Goal: Task Accomplishment & Management: Complete application form

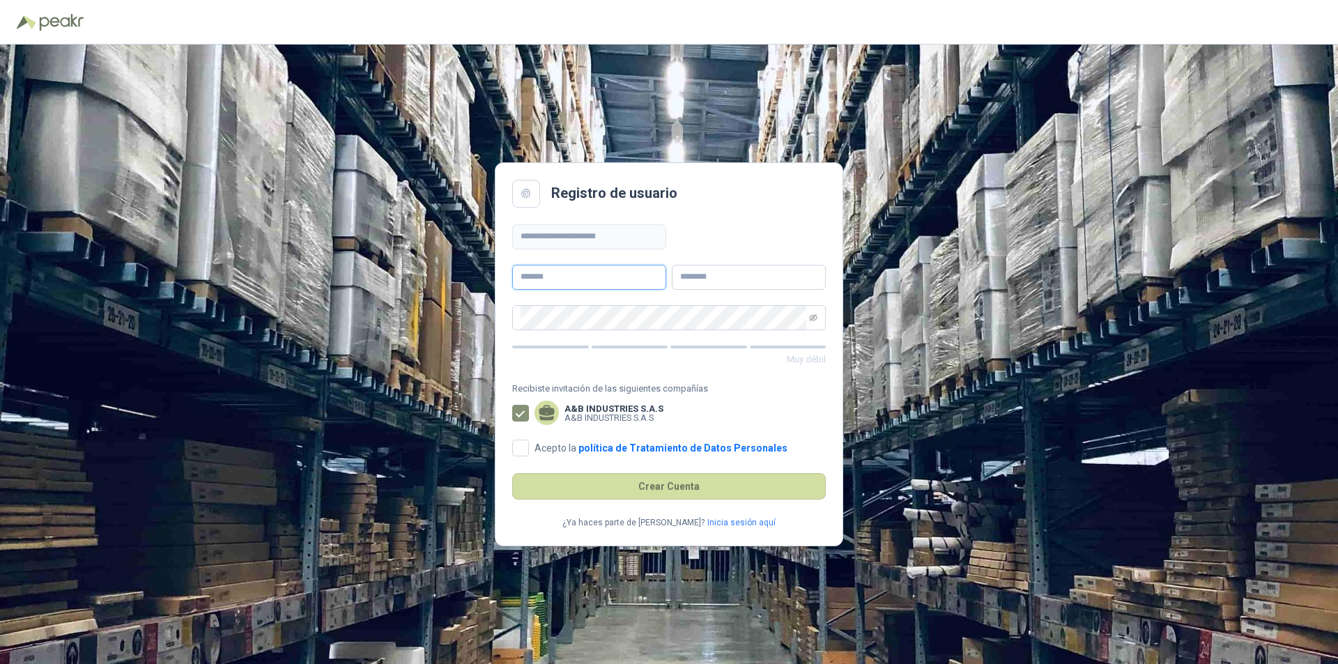
click at [569, 279] on input "text" at bounding box center [589, 277] width 154 height 25
type input "**********"
drag, startPoint x: 751, startPoint y: 282, endPoint x: 751, endPoint y: 257, distance: 25.1
click at [751, 280] on input "text" at bounding box center [749, 277] width 154 height 25
type input "**********"
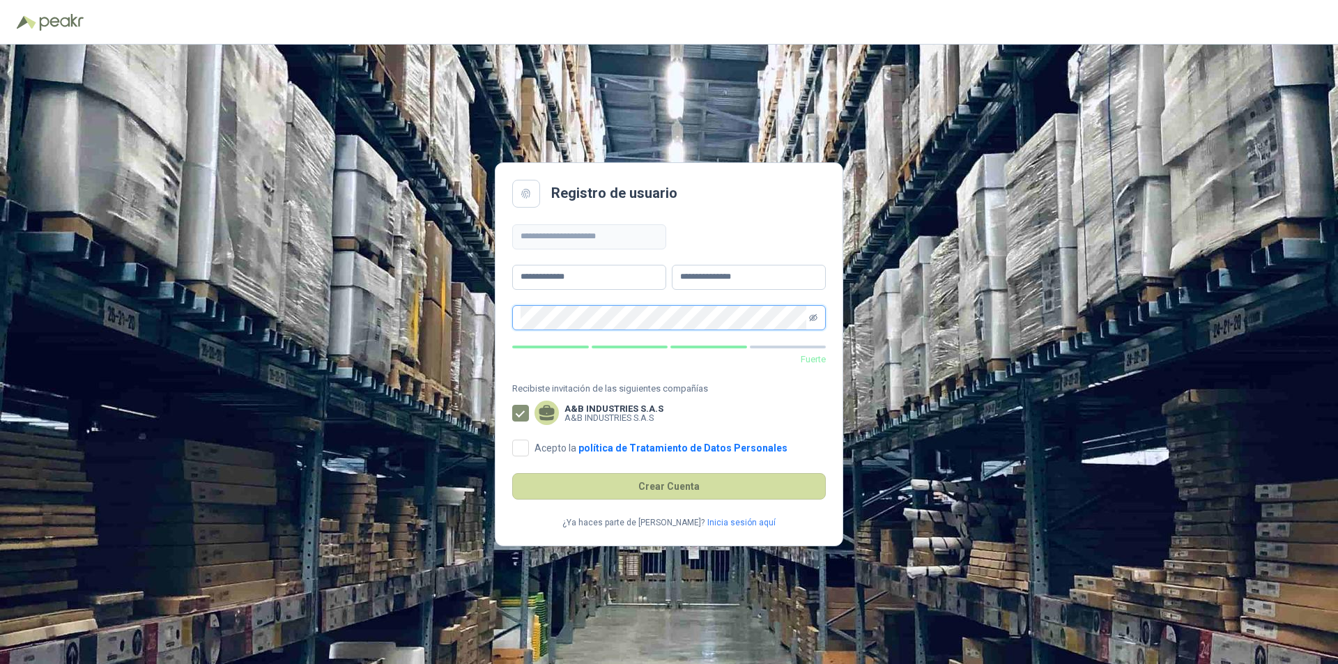
click at [816, 316] on icon "eye-invisible" at bounding box center [813, 317] width 8 height 8
click at [745, 407] on label "A&B INDUSTRIES S.A.S A&B INDUSTRIES S.A.S" at bounding box center [668, 413] width 313 height 22
click at [532, 443] on span "Acepto la política de Tratamiento de Datos Personales" at bounding box center [661, 448] width 264 height 10
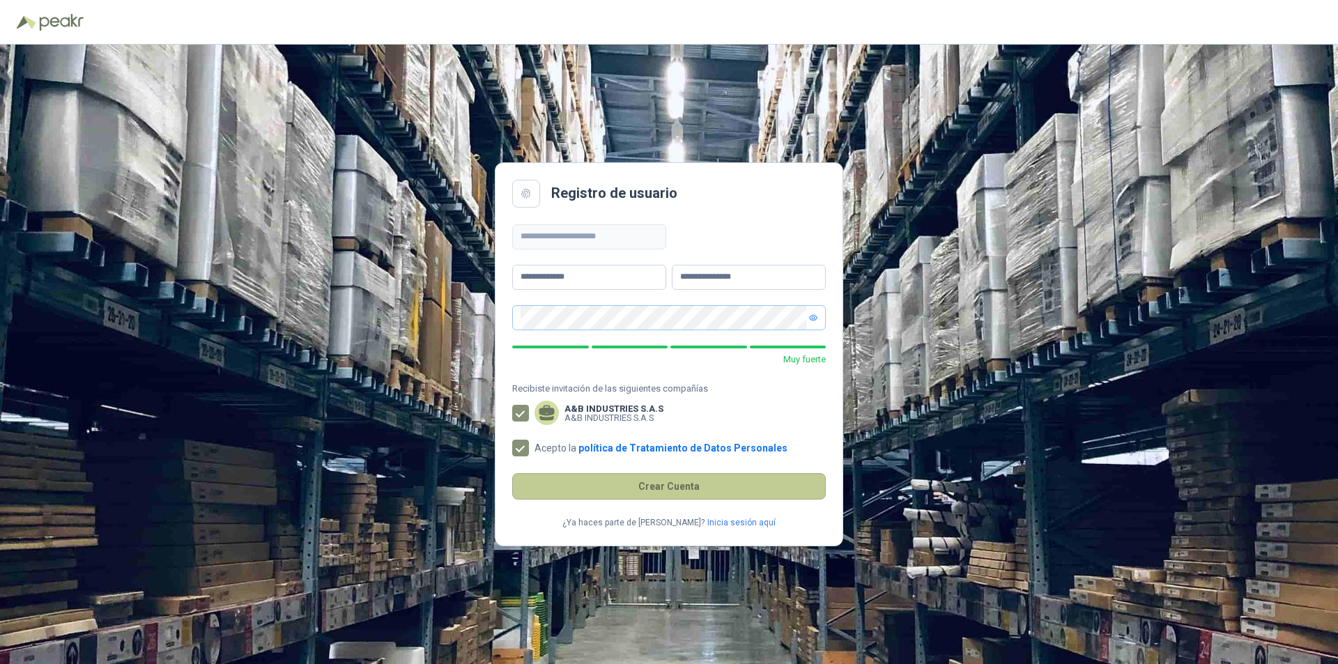
click at [677, 487] on button "Crear Cuenta" at bounding box center [668, 486] width 313 height 26
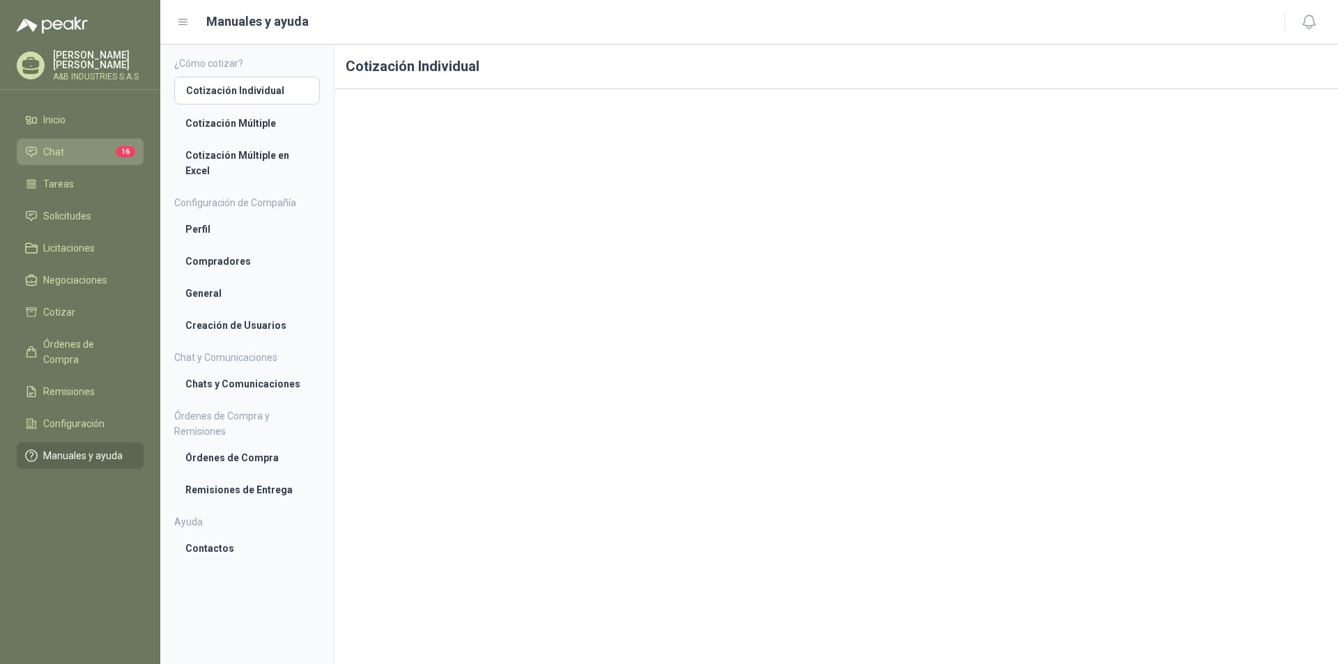
click at [85, 145] on li "Chat 16" at bounding box center [80, 151] width 110 height 15
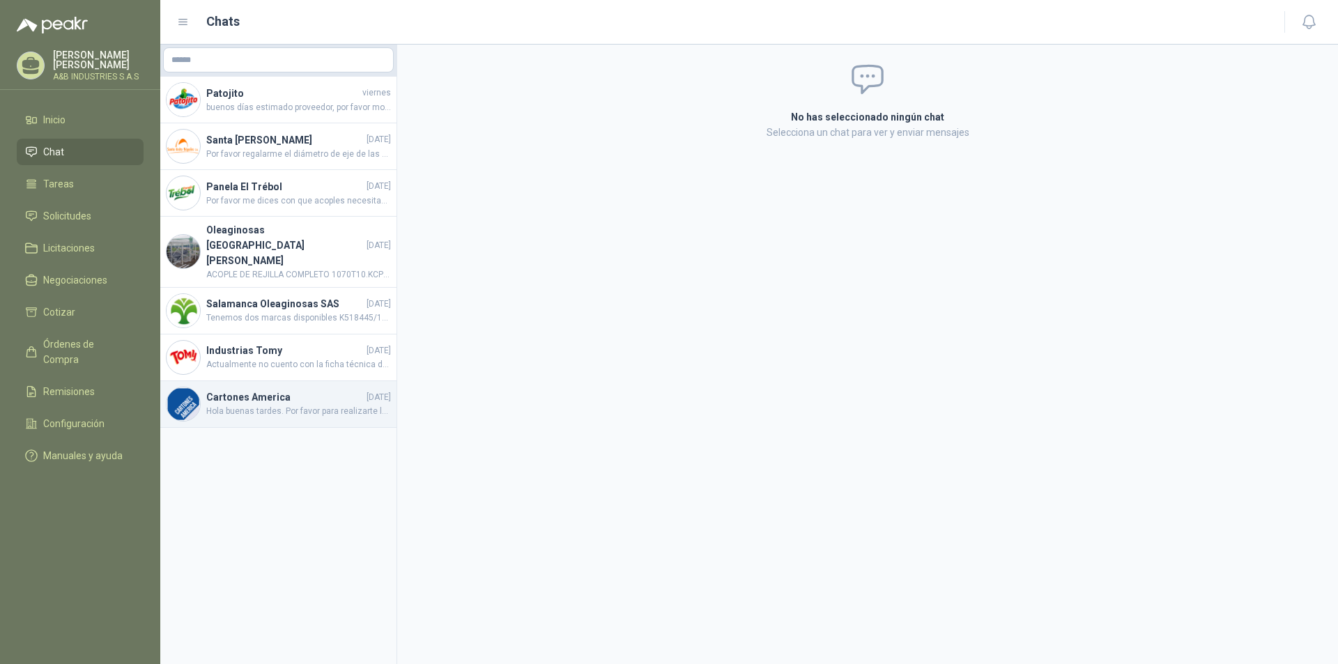
click at [215, 389] on h4 "Cartones America" at bounding box center [284, 396] width 157 height 15
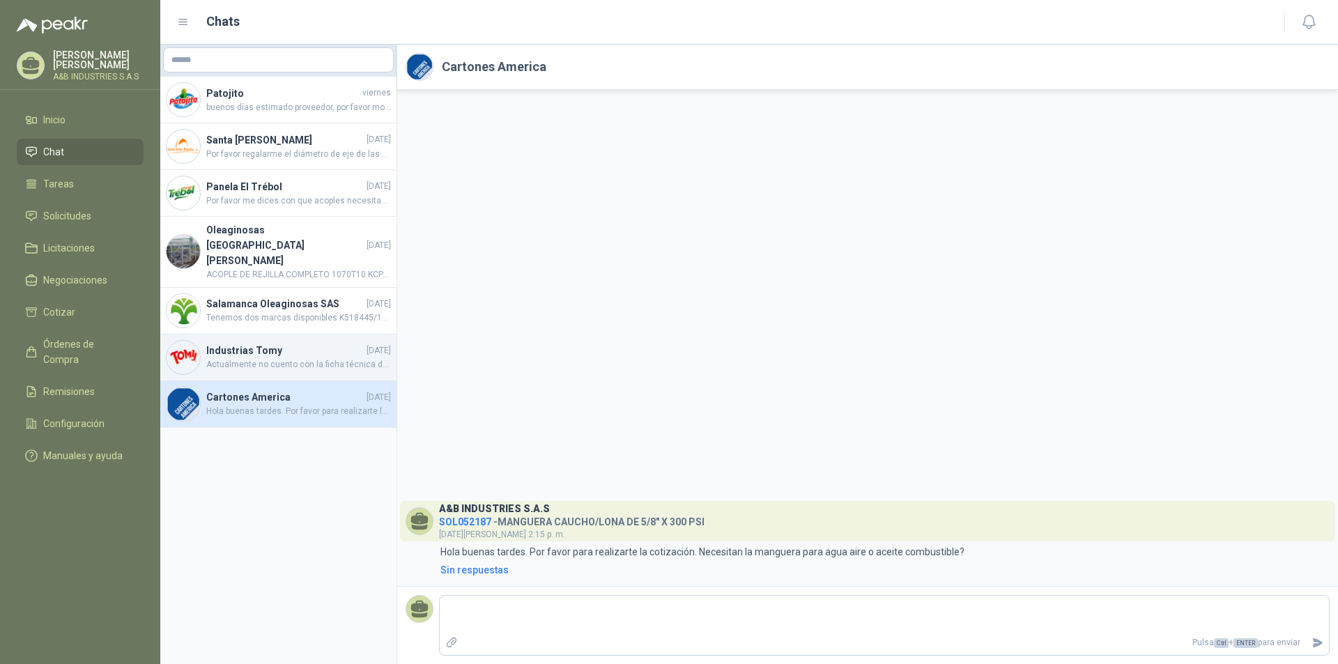
click at [277, 343] on h4 "Industrias Tomy" at bounding box center [284, 350] width 157 height 15
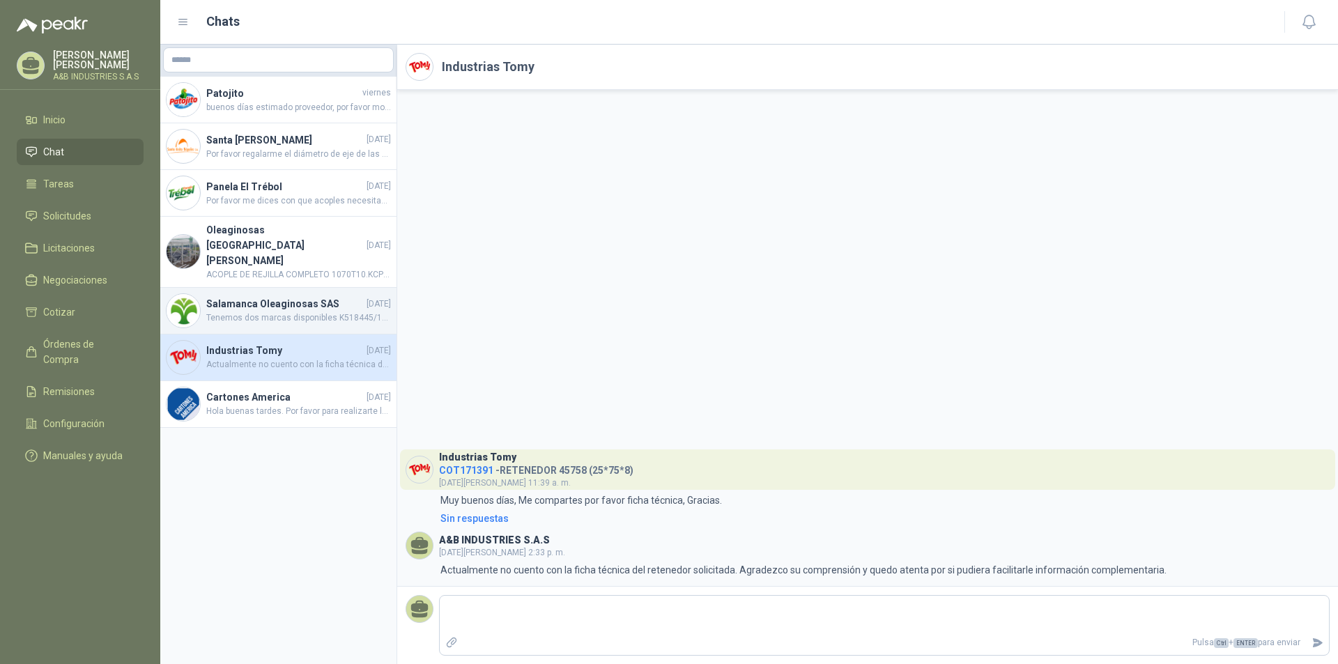
click at [254, 296] on h4 "Salamanca Oleaginosas SAS" at bounding box center [284, 303] width 157 height 15
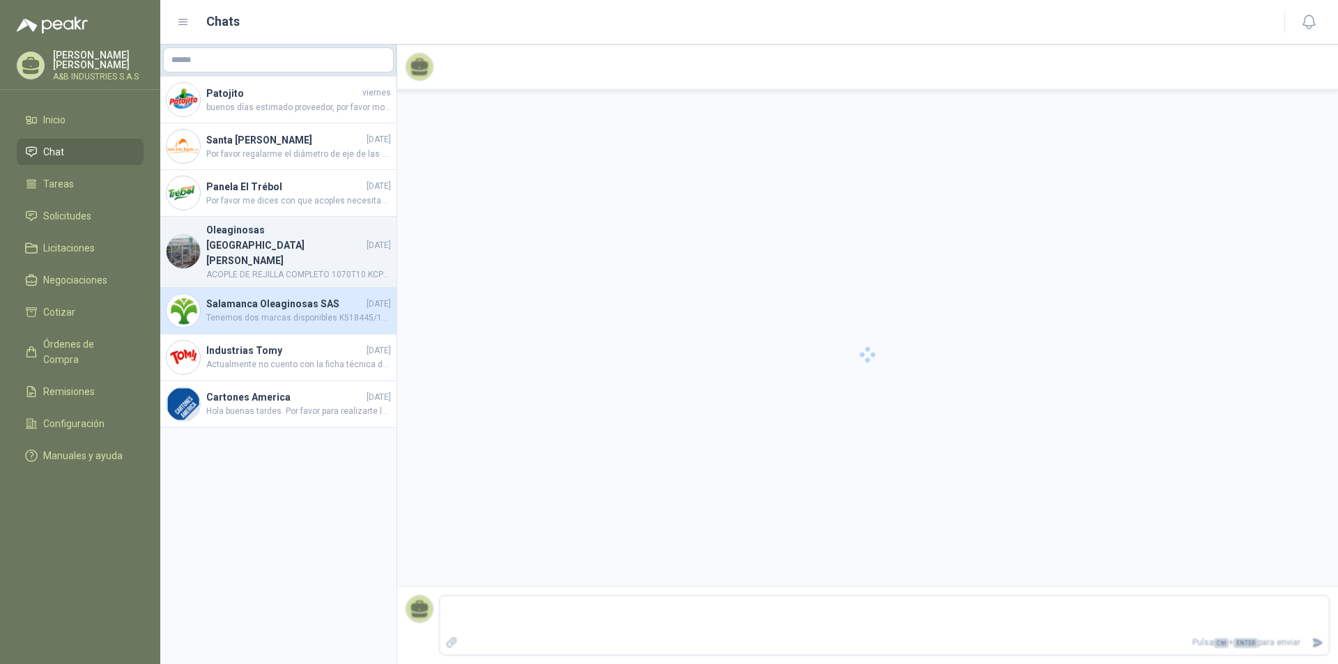
click at [255, 238] on h4 "Oleaginosas [GEOGRAPHIC_DATA][PERSON_NAME]" at bounding box center [284, 245] width 157 height 46
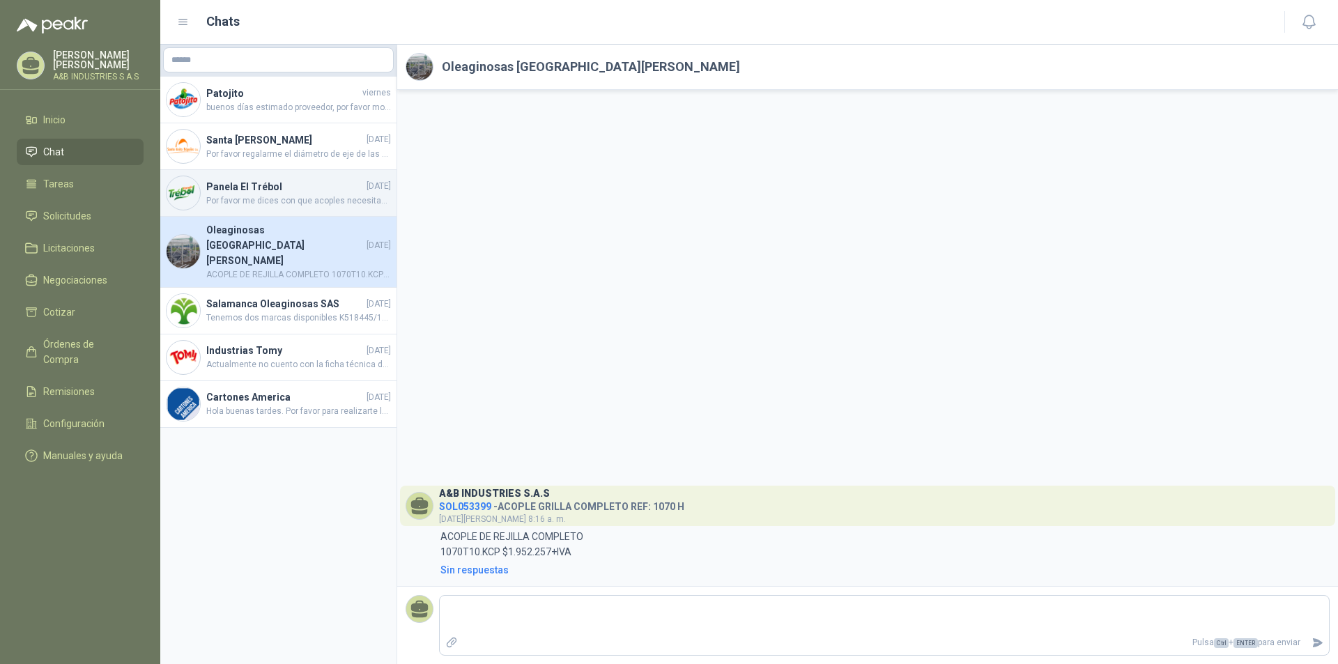
click at [245, 203] on span "Por favor me dices con que acoples necesitas las mangueras. Gracias." at bounding box center [298, 200] width 185 height 13
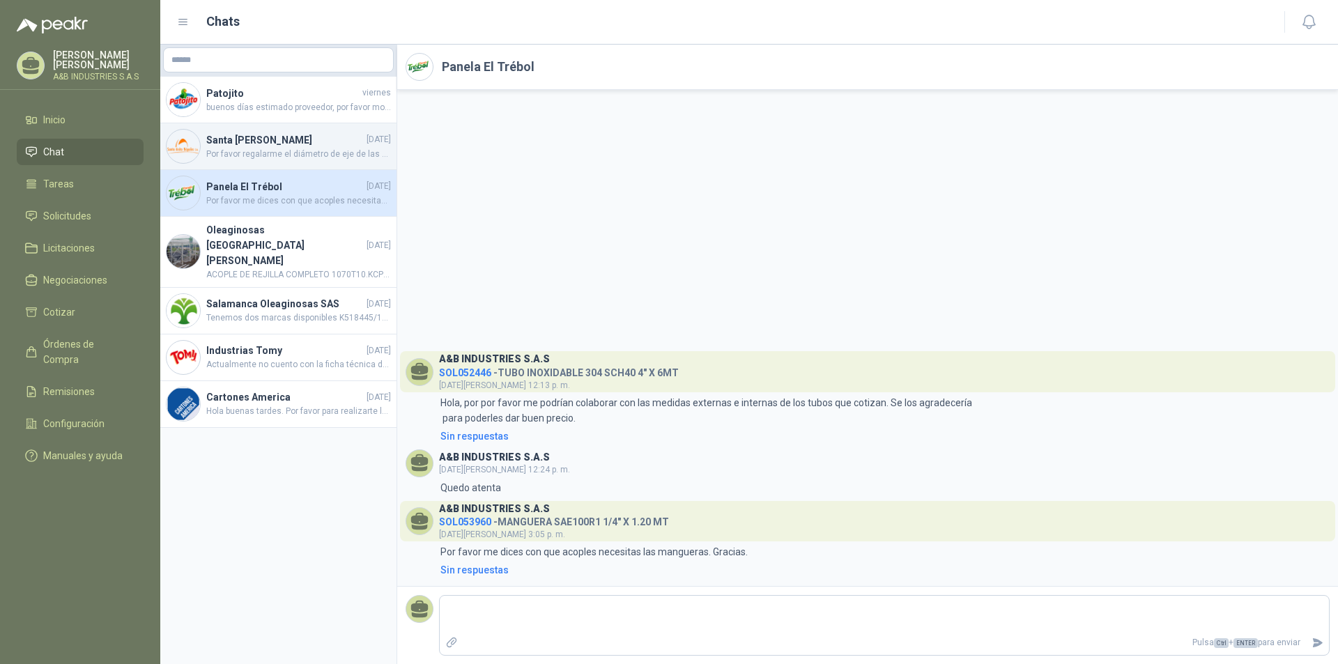
click at [247, 169] on div "Santa [PERSON_NAME] [DATE] Por favor regalarme el diámetro de eje de las chumac…" at bounding box center [278, 146] width 236 height 47
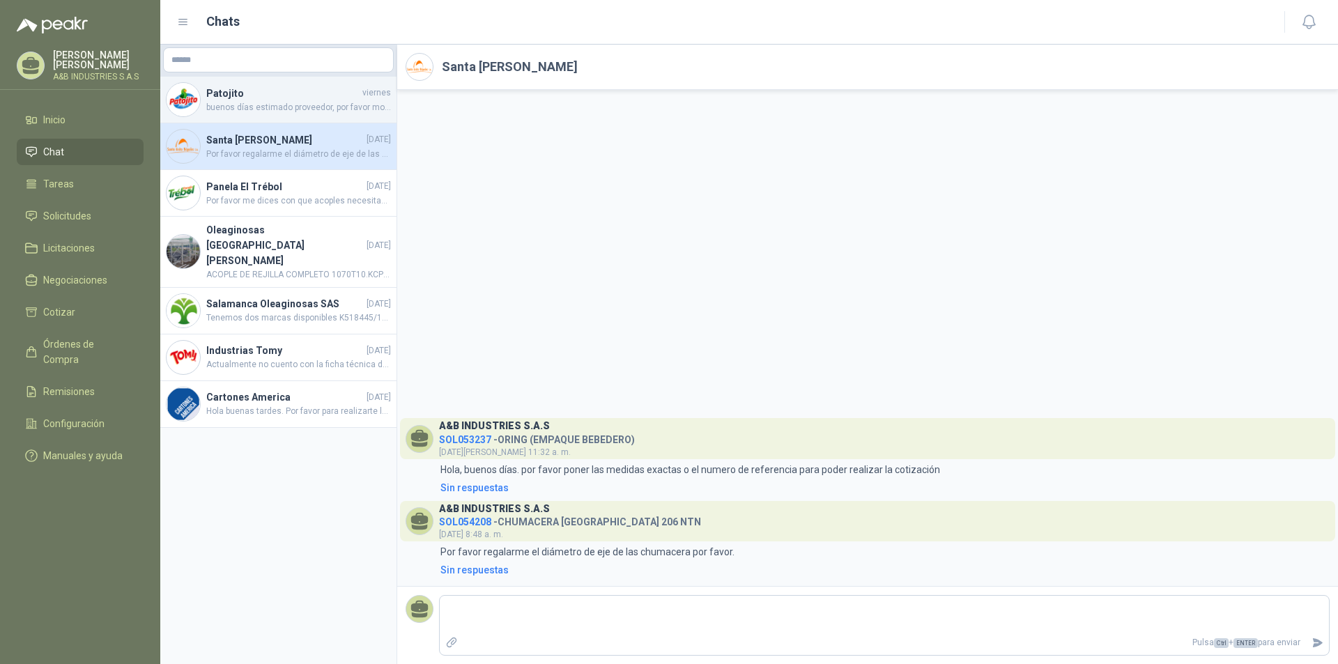
click at [239, 109] on span "buenos días estimado proveedor, por favor modificar la cotización. ya que neces…" at bounding box center [298, 107] width 185 height 13
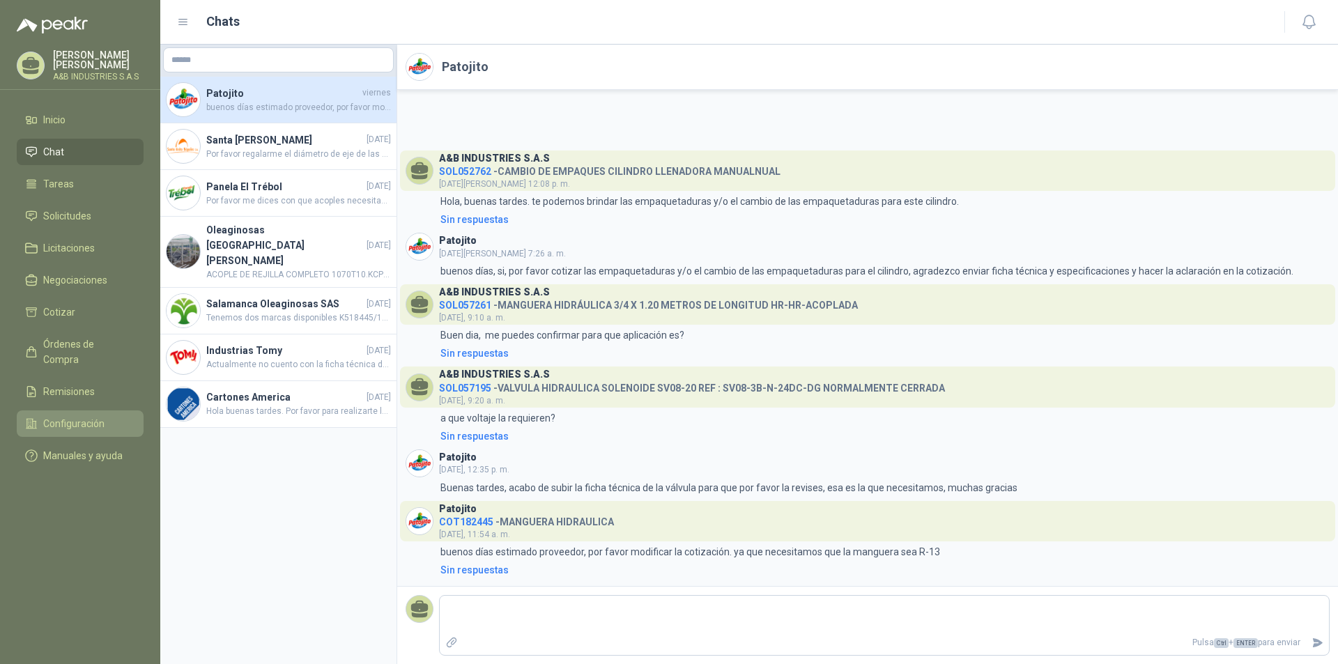
click at [89, 416] on span "Configuración" at bounding box center [73, 423] width 61 height 15
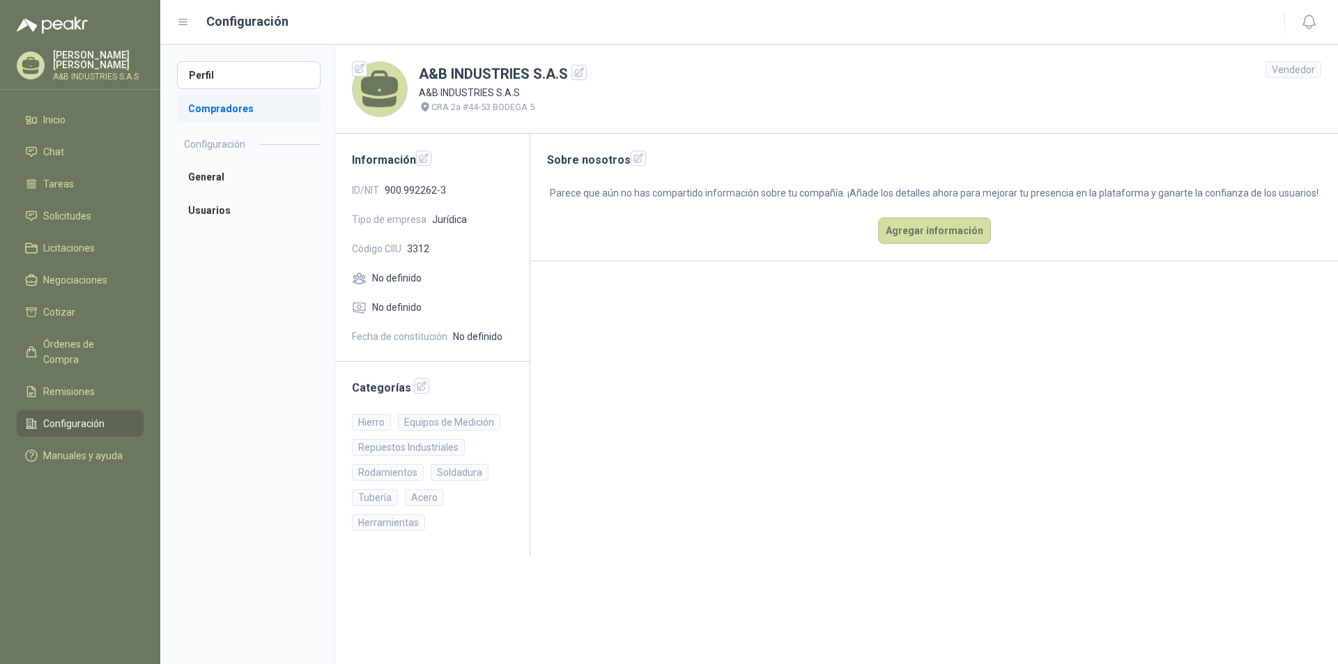
click at [230, 101] on li "Compradores" at bounding box center [249, 109] width 144 height 28
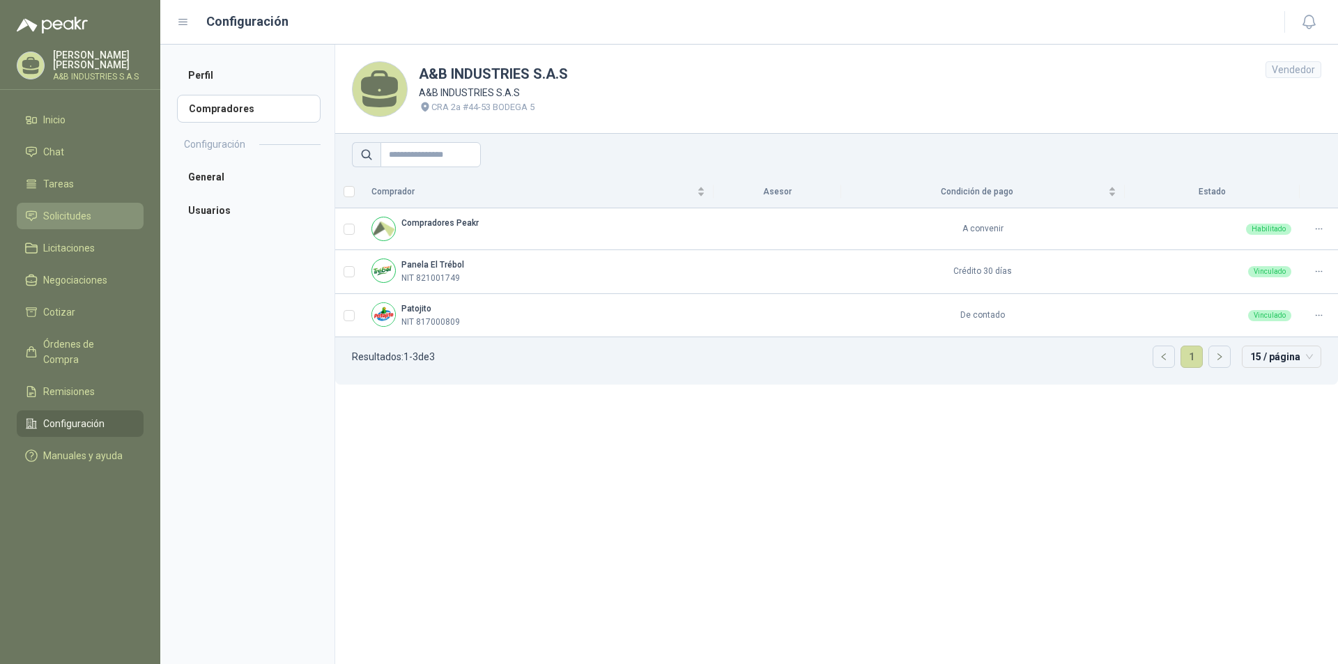
click at [80, 229] on link "Solicitudes" at bounding box center [80, 216] width 127 height 26
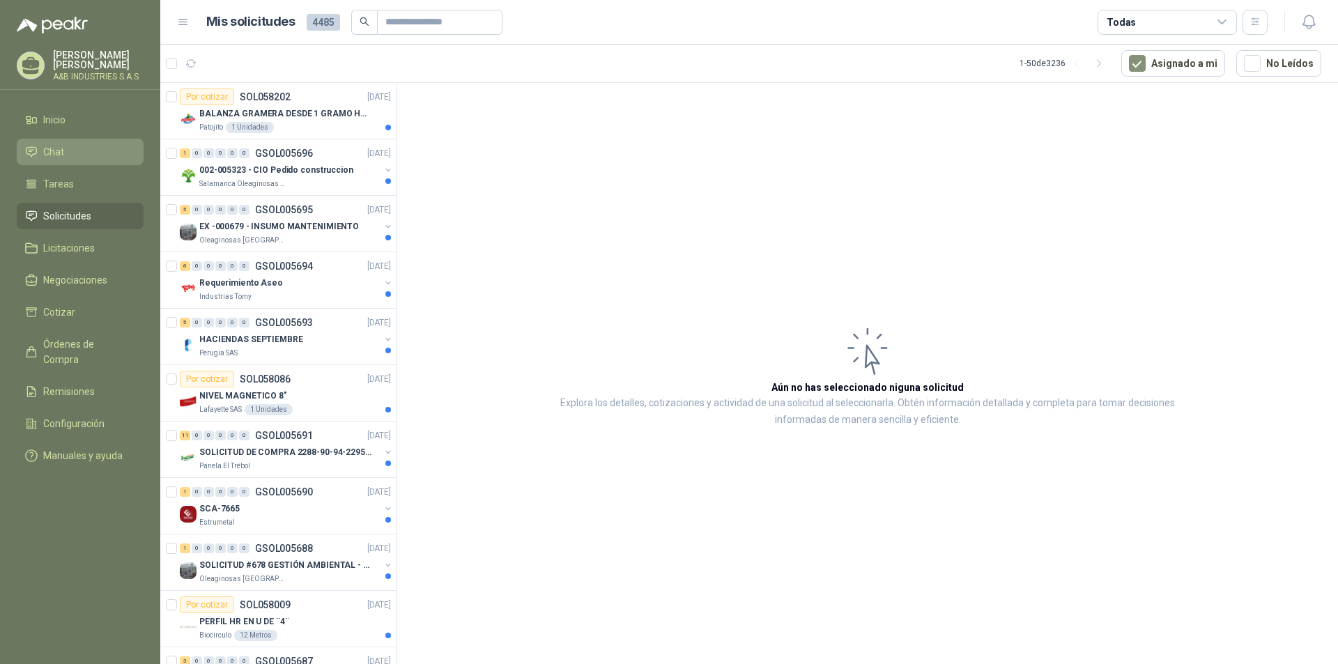
click at [53, 149] on span "Chat" at bounding box center [53, 151] width 21 height 15
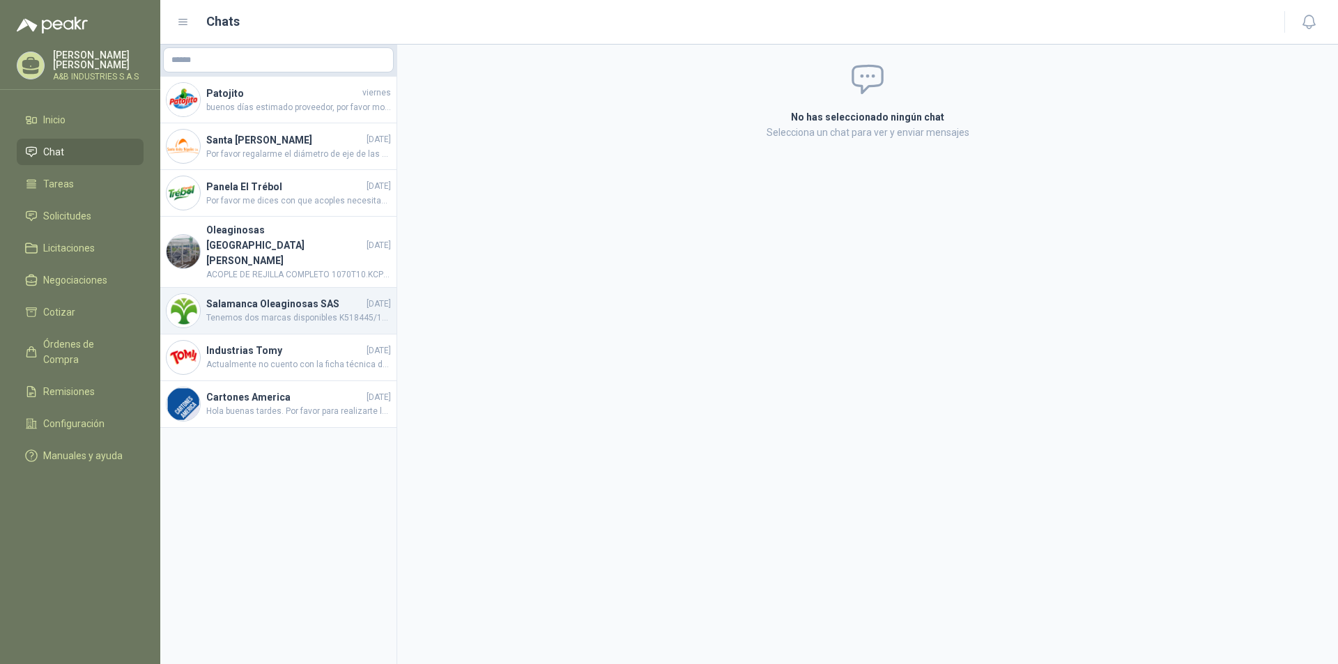
click at [320, 296] on h4 "Salamanca Oleaginosas SAS" at bounding box center [284, 303] width 157 height 15
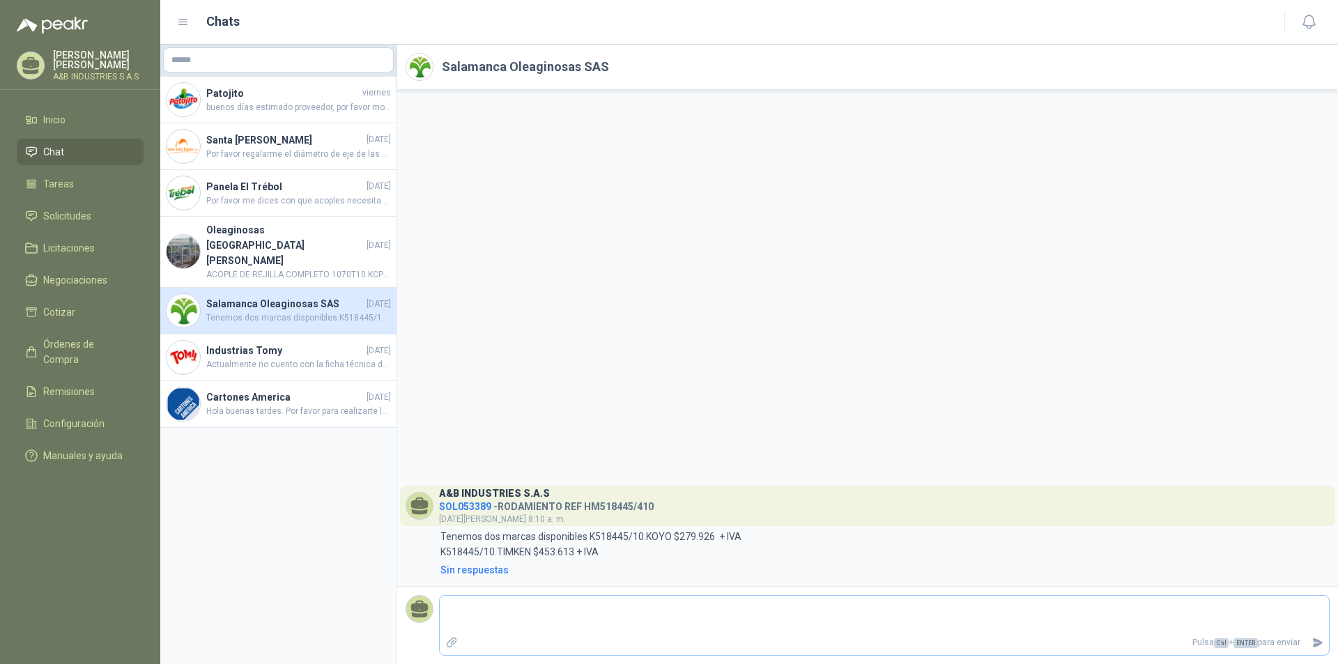
click at [502, 621] on textarea at bounding box center [884, 614] width 889 height 32
click at [63, 225] on link "Solicitudes" at bounding box center [80, 216] width 127 height 26
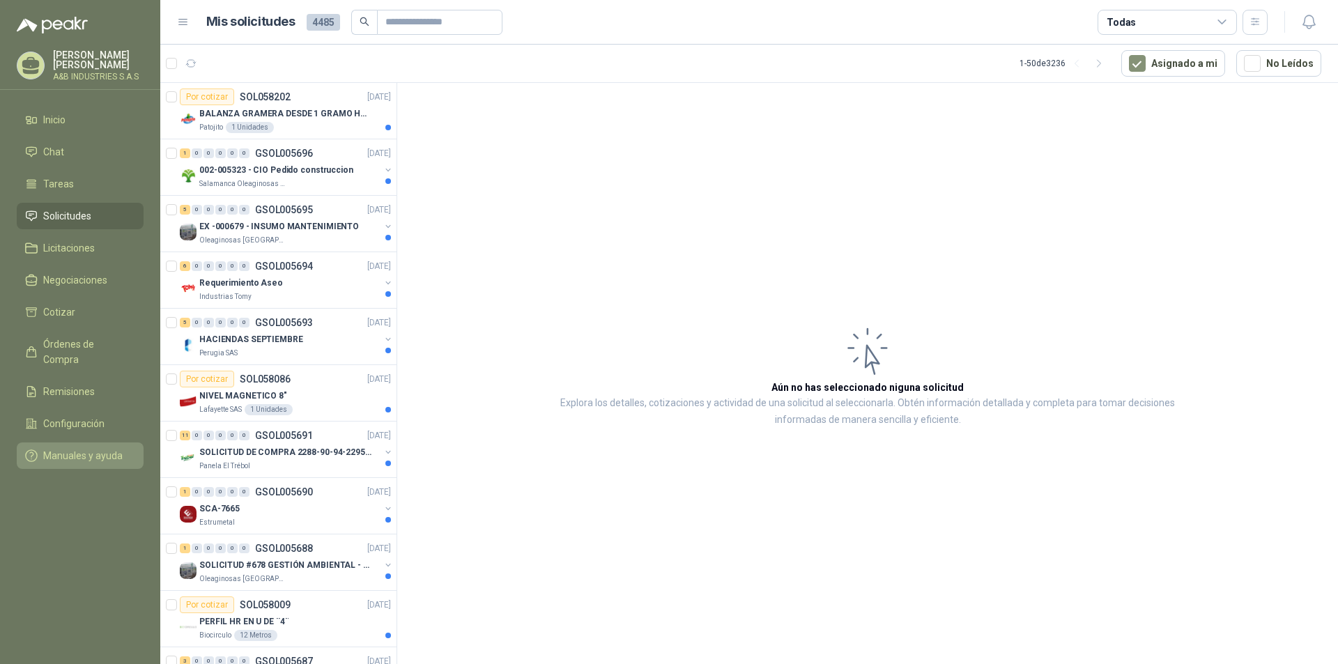
click at [88, 448] on span "Manuales y ayuda" at bounding box center [82, 455] width 79 height 15
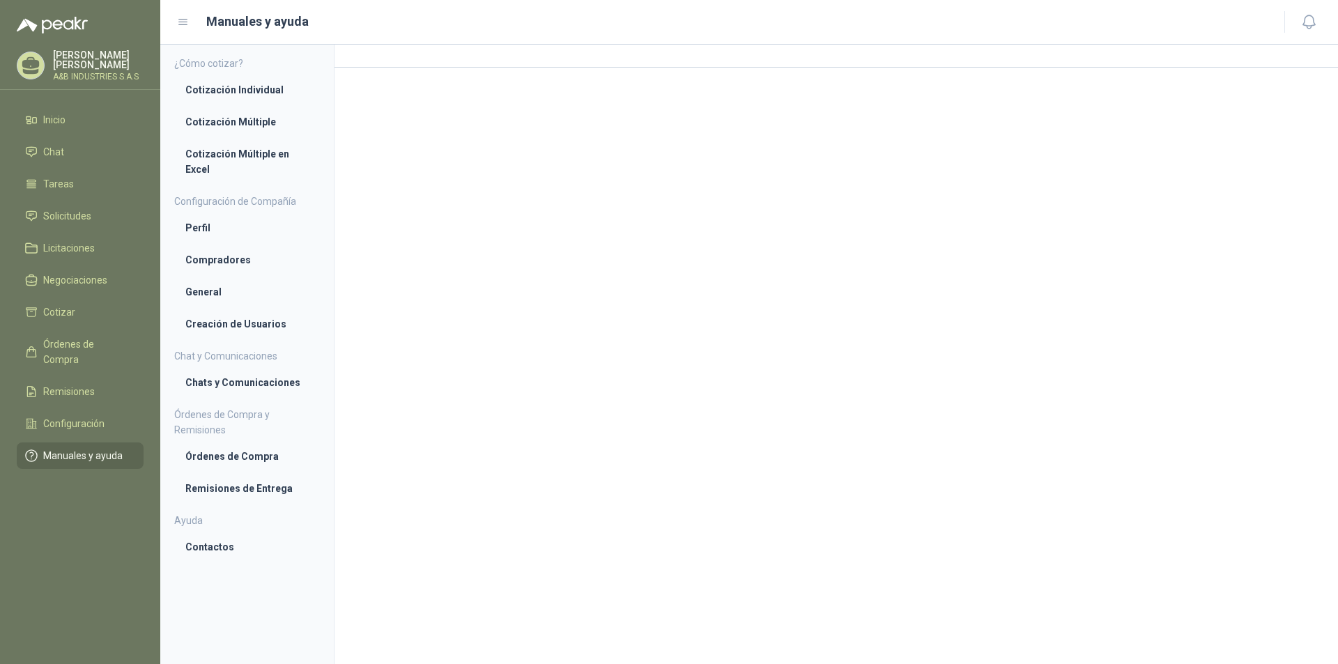
click at [424, 211] on div at bounding box center [835, 354] width 1003 height 619
click at [52, 119] on span "Inicio" at bounding box center [54, 119] width 22 height 15
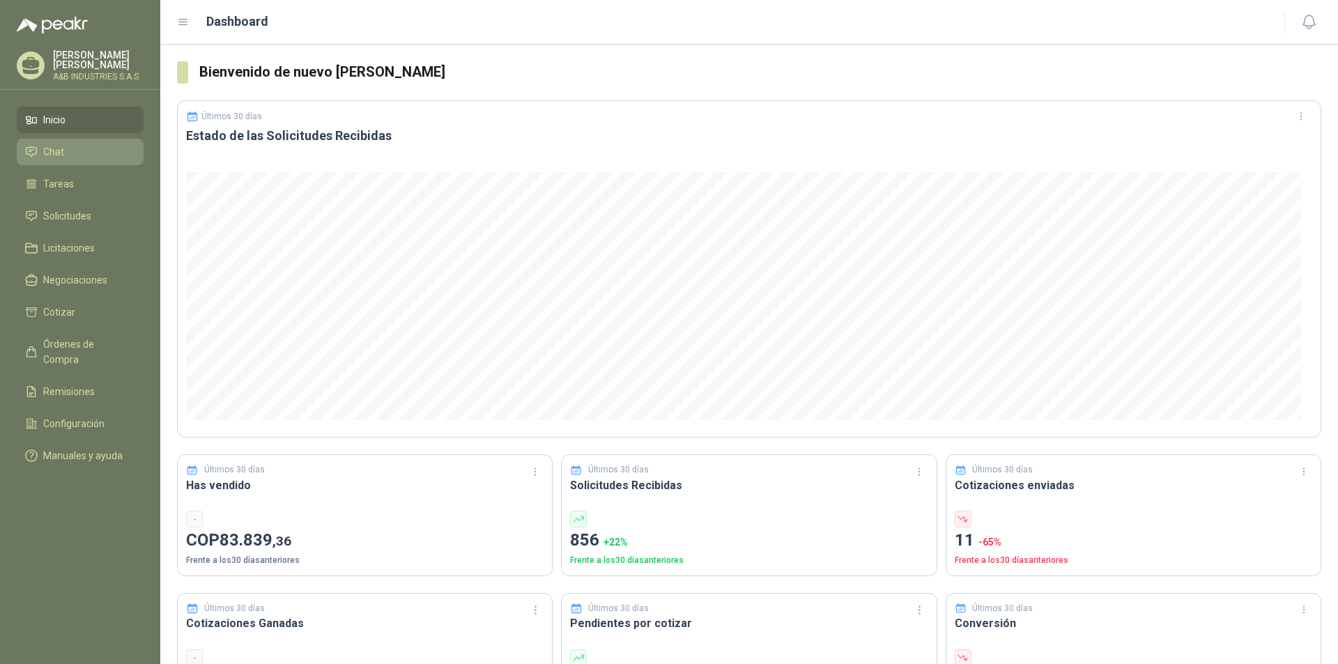
click at [73, 146] on li "Chat" at bounding box center [80, 151] width 110 height 15
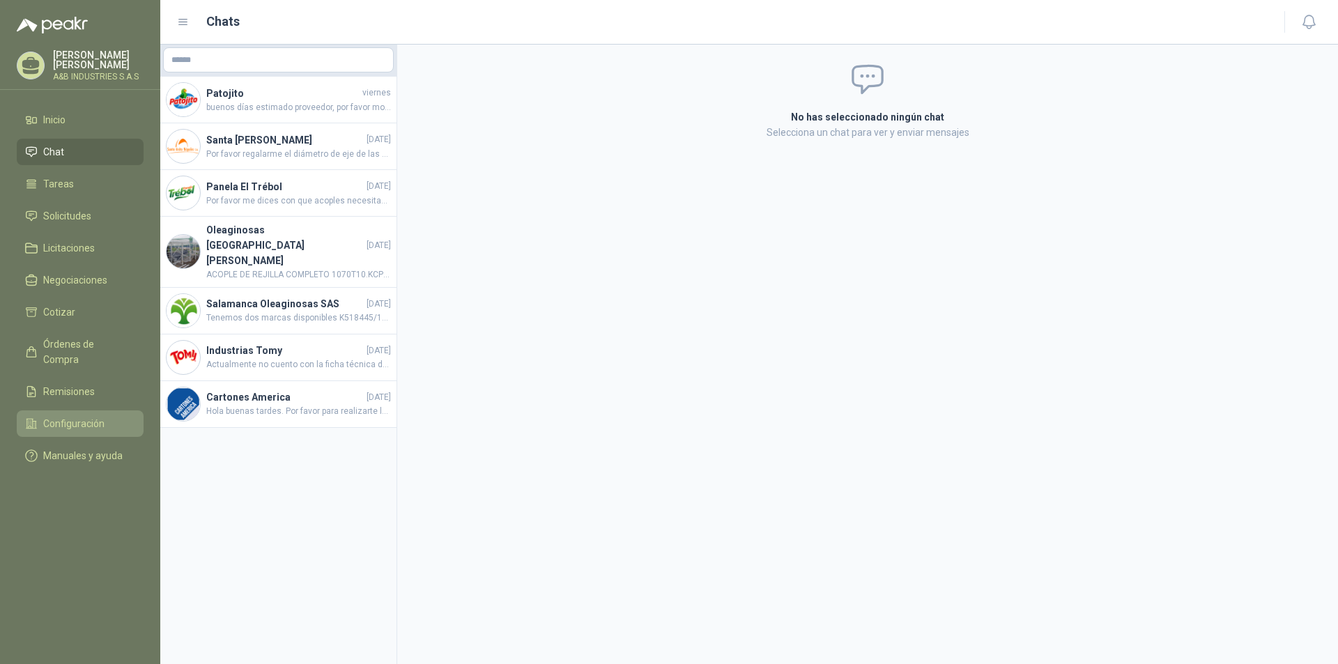
click at [79, 416] on span "Configuración" at bounding box center [73, 423] width 61 height 15
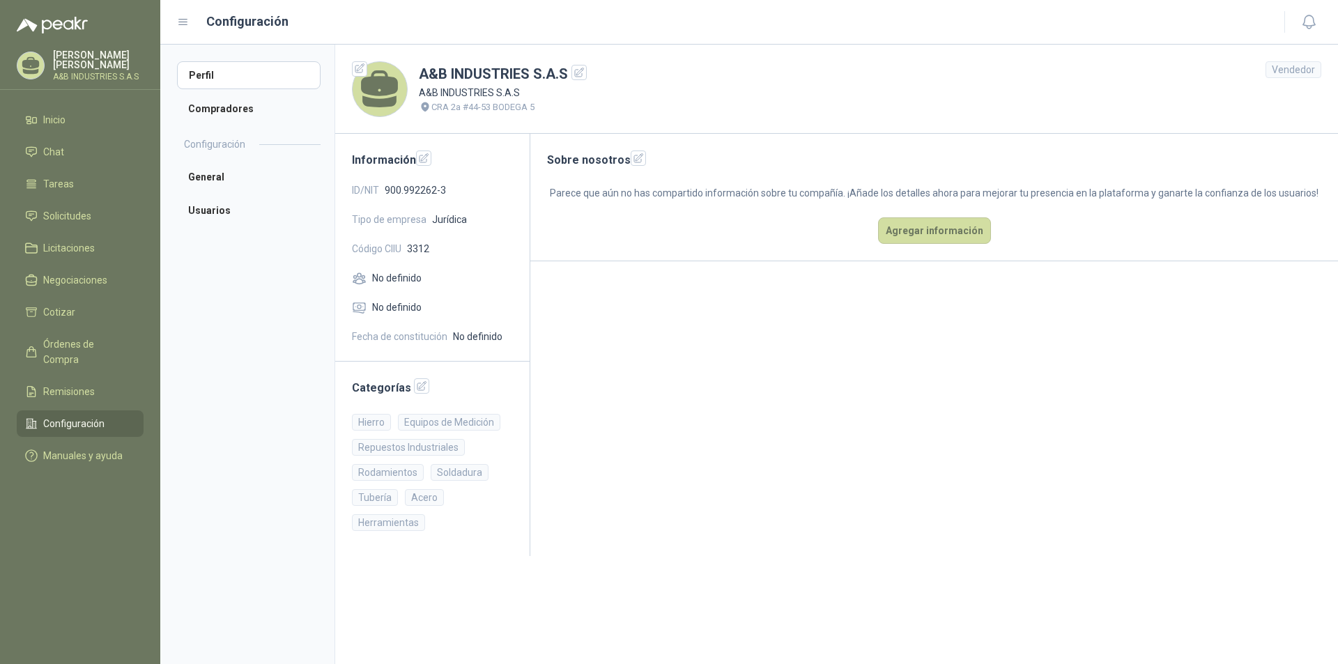
click at [95, 416] on span "Configuración" at bounding box center [73, 423] width 61 height 15
click at [228, 109] on li "Compradores" at bounding box center [249, 109] width 144 height 28
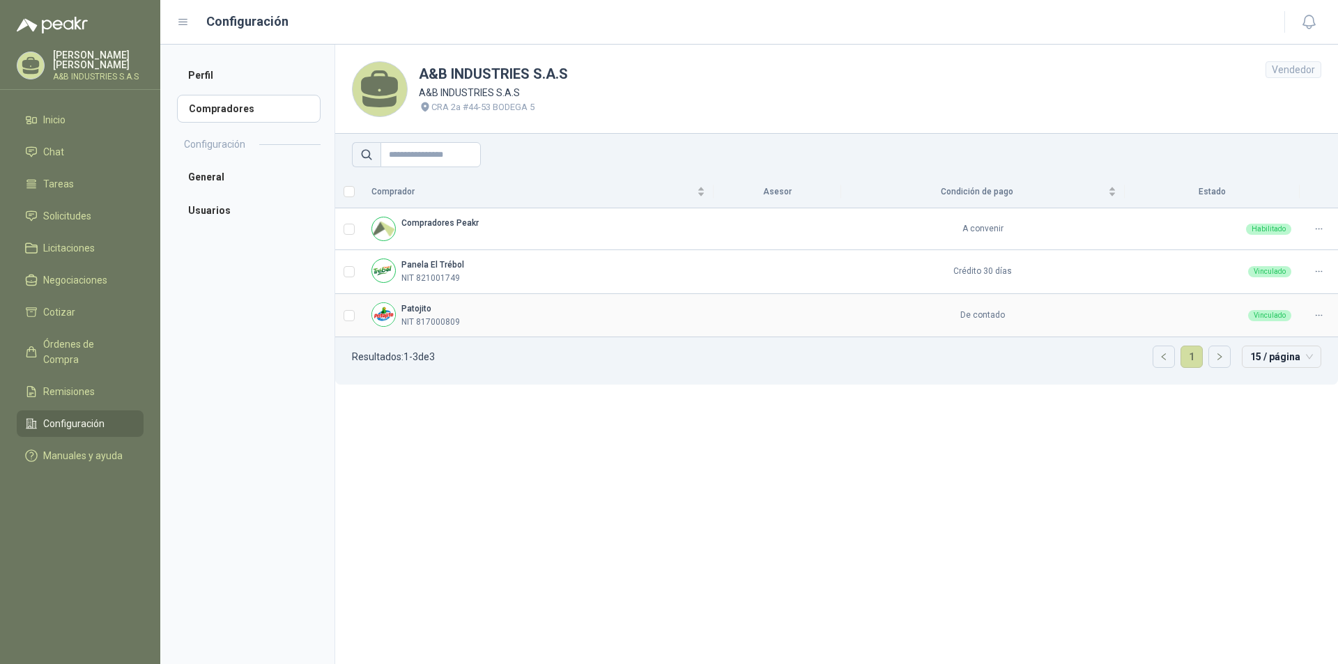
click at [492, 327] on div "Patojito NIT 817000809" at bounding box center [538, 315] width 334 height 26
click at [414, 309] on b "Patojito" at bounding box center [416, 309] width 30 height 10
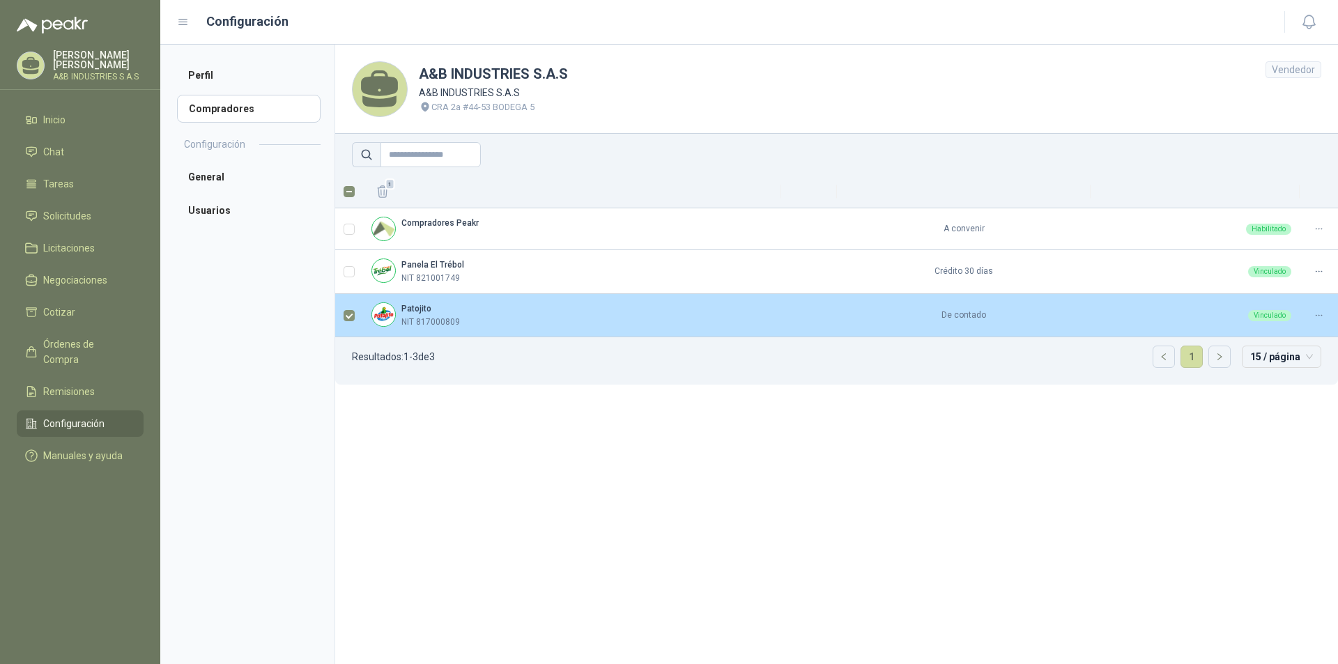
click at [885, 314] on td "De contado" at bounding box center [964, 316] width 254 height 44
click at [727, 315] on div "Patojito NIT 817000809" at bounding box center [571, 315] width 401 height 26
click at [727, 314] on div "Patojito NIT 817000809" at bounding box center [571, 315] width 401 height 26
click at [354, 313] on td at bounding box center [349, 316] width 28 height 44
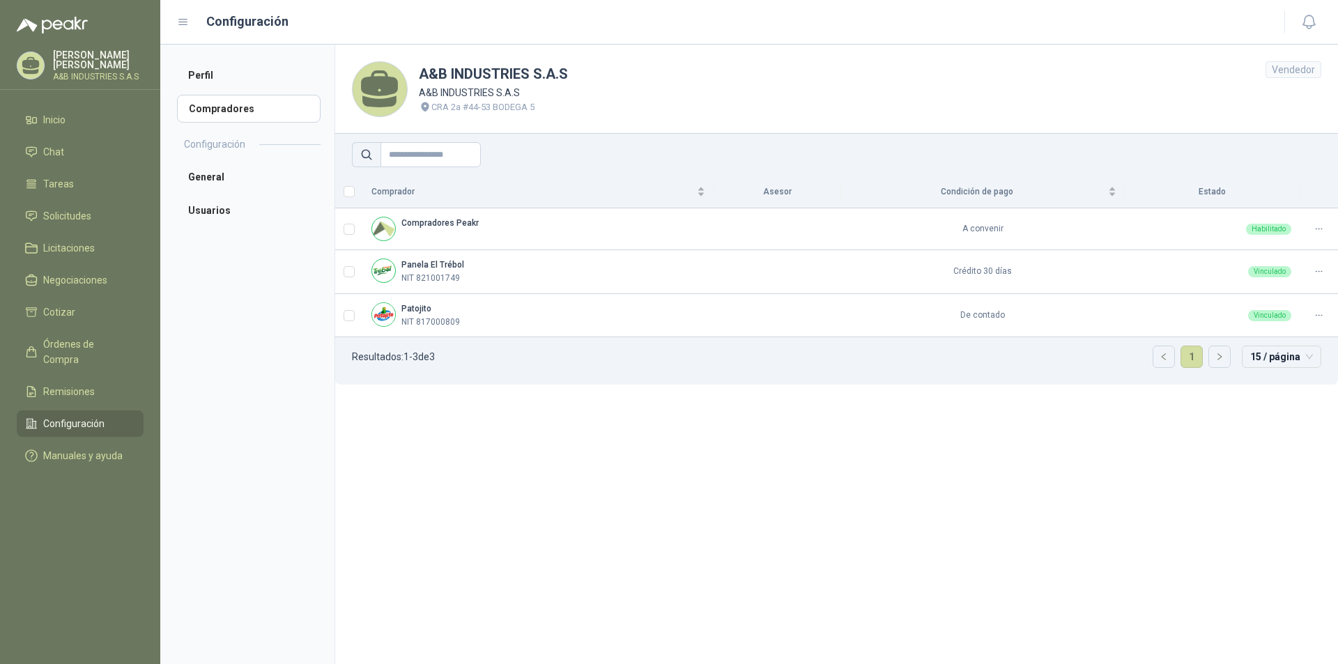
click at [456, 437] on section "A&B INDUSTRIES S.A.S A&B INDUSTRIES S.A.S CRA 2a #44-53 BODEGA 5 Vendedor Compr…" at bounding box center [835, 354] width 1003 height 619
click at [91, 318] on li "Cotizar" at bounding box center [80, 311] width 110 height 15
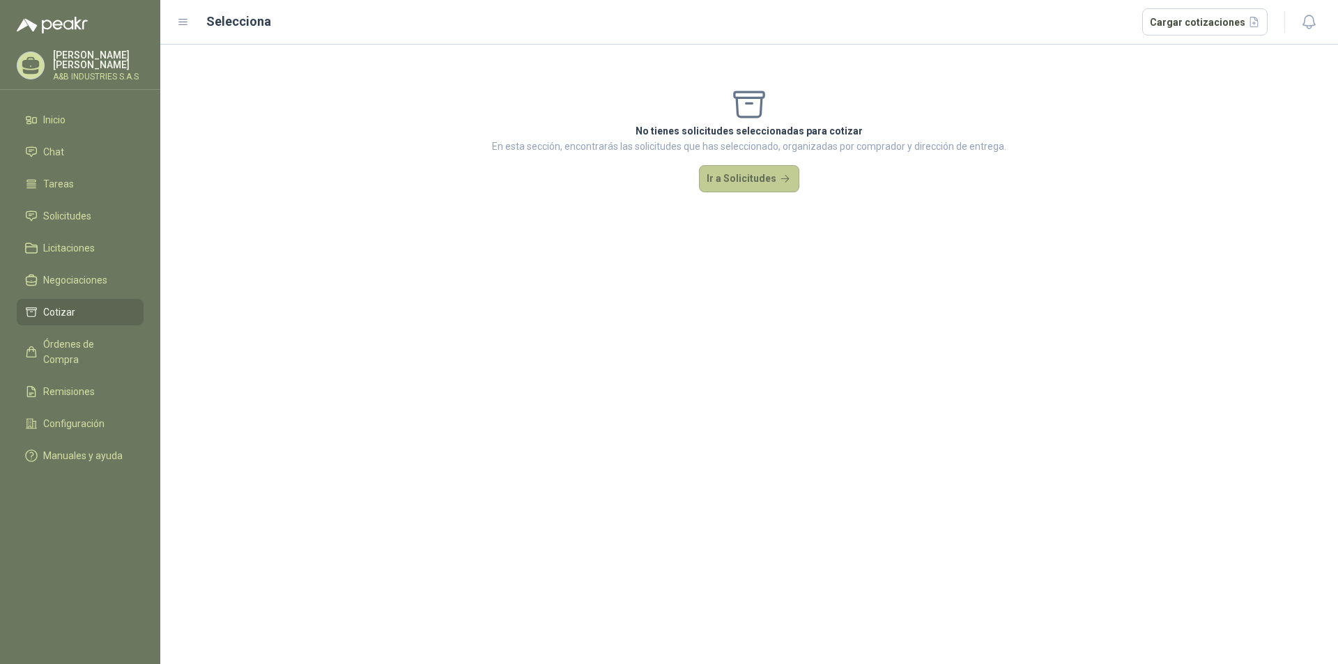
click at [725, 180] on button "Ir a Solicitudes" at bounding box center [749, 179] width 100 height 28
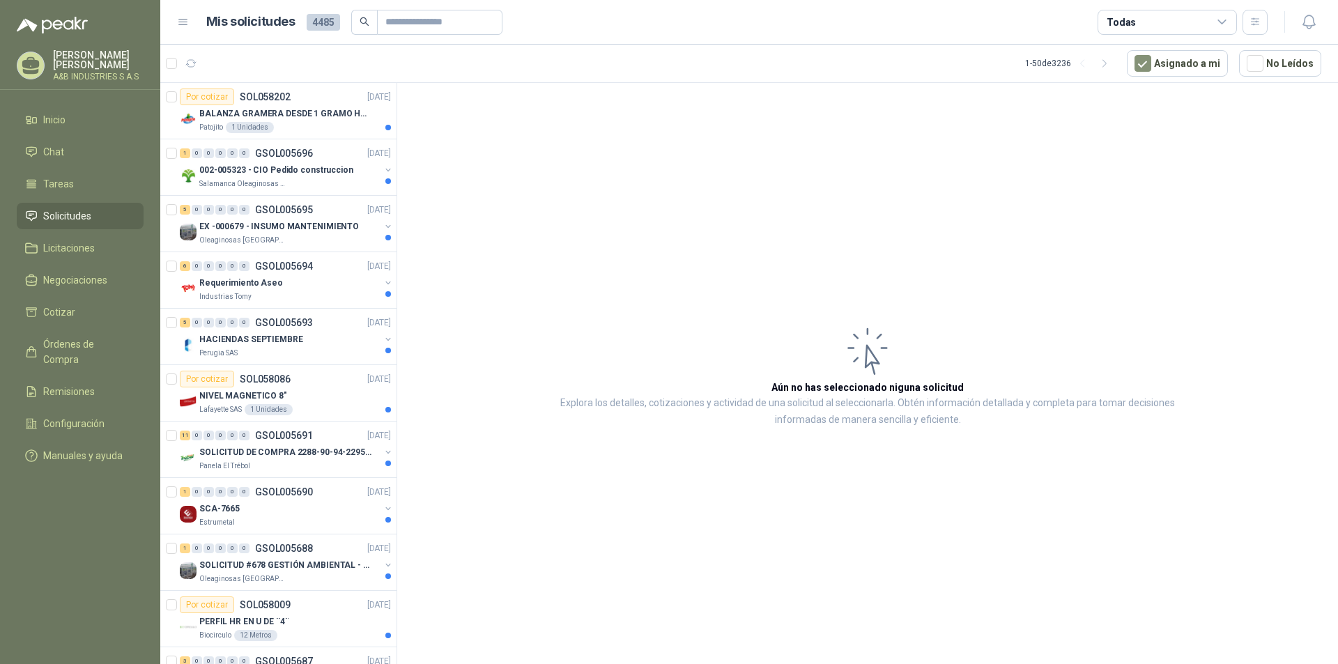
click at [546, 201] on article "Aún no has seleccionado niguna solicitud Explora los detalles, cotizaciones y a…" at bounding box center [867, 376] width 940 height 586
click at [83, 187] on li "Tareas" at bounding box center [80, 183] width 110 height 15
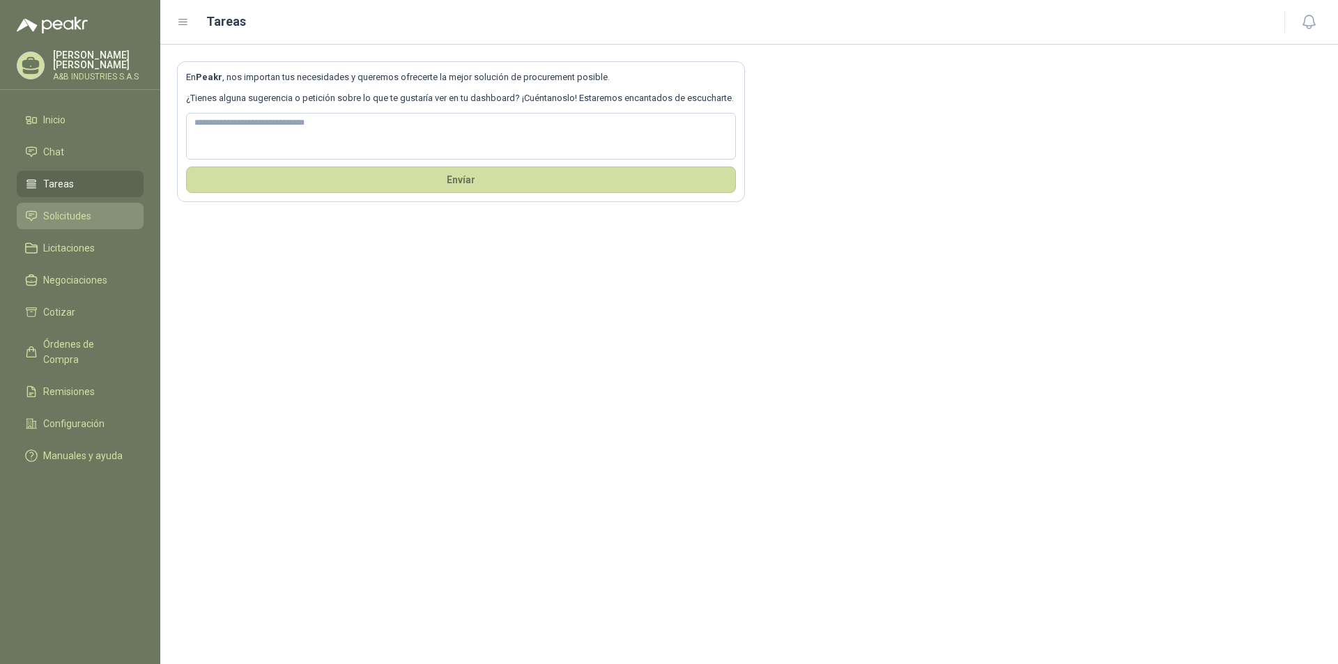
click at [88, 217] on span "Solicitudes" at bounding box center [67, 215] width 48 height 15
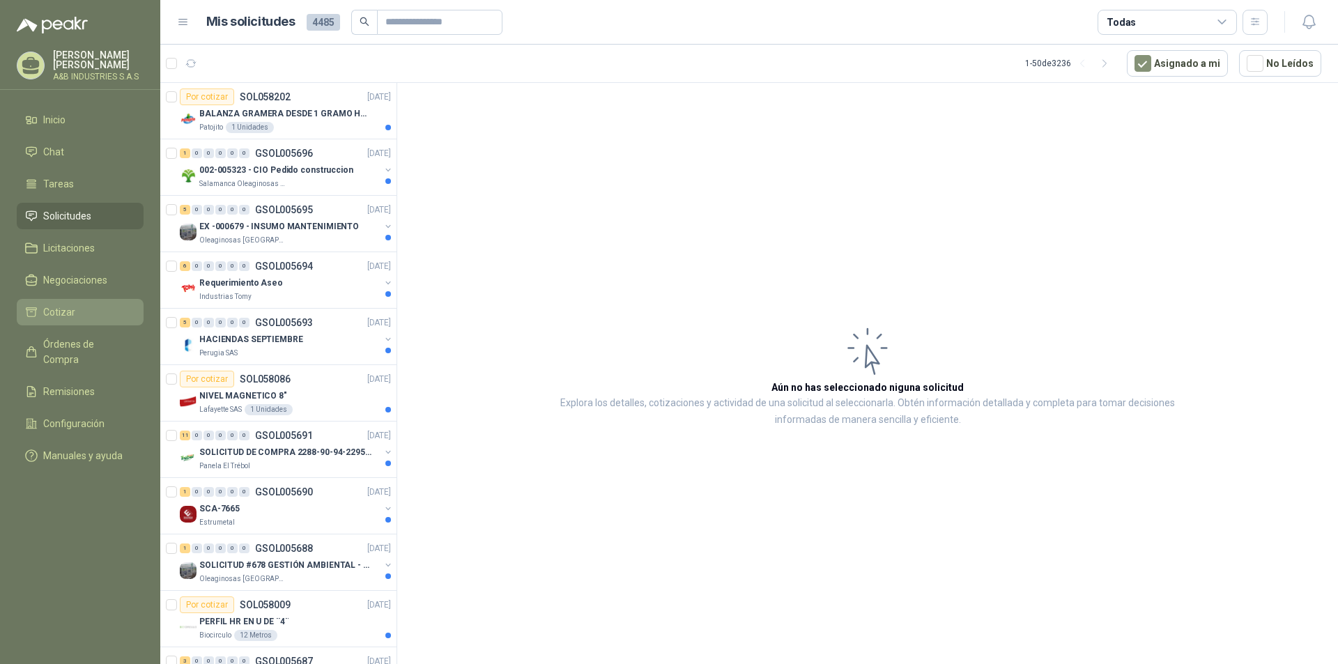
click at [85, 313] on li "Cotizar" at bounding box center [80, 311] width 110 height 15
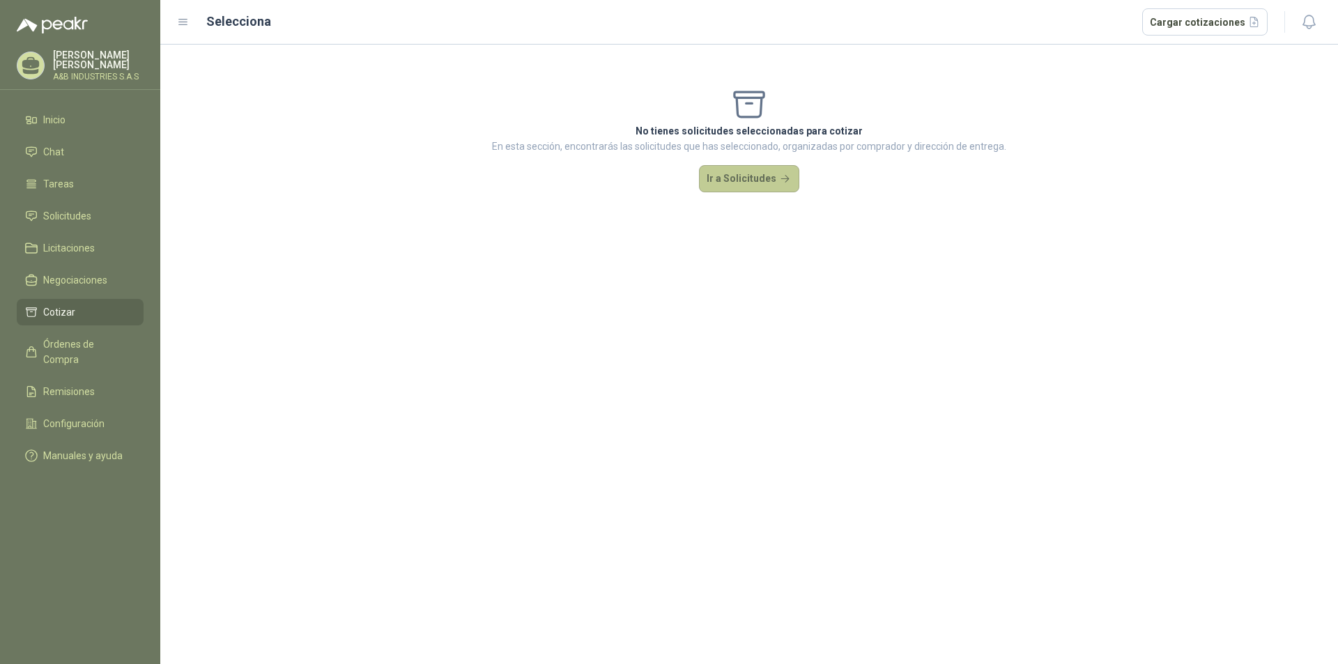
click at [732, 167] on button "Ir a Solicitudes" at bounding box center [749, 179] width 100 height 28
click at [1179, 22] on button "Cargar cotizaciones" at bounding box center [1205, 22] width 126 height 28
click at [1058, 167] on div "No tienes solicitudes seleccionadas para cotizar En esta sección, encontrarás l…" at bounding box center [748, 139] width 1177 height 189
click at [59, 384] on span "Remisiones" at bounding box center [69, 391] width 52 height 15
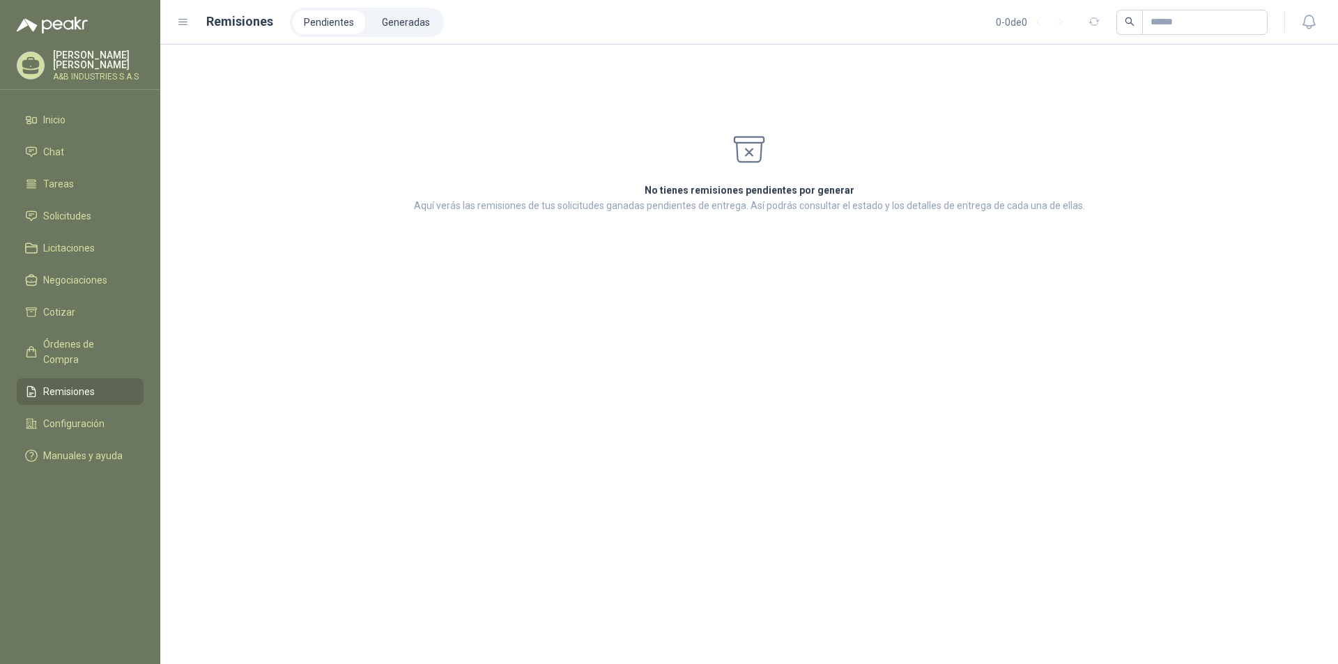
click at [52, 357] on ul "Inicio Chat Tareas Solicitudes Licitaciones Negociaciones Cotizar Órdenes de Co…" at bounding box center [80, 291] width 160 height 368
click at [62, 352] on link "Órdenes de Compra" at bounding box center [80, 352] width 127 height 42
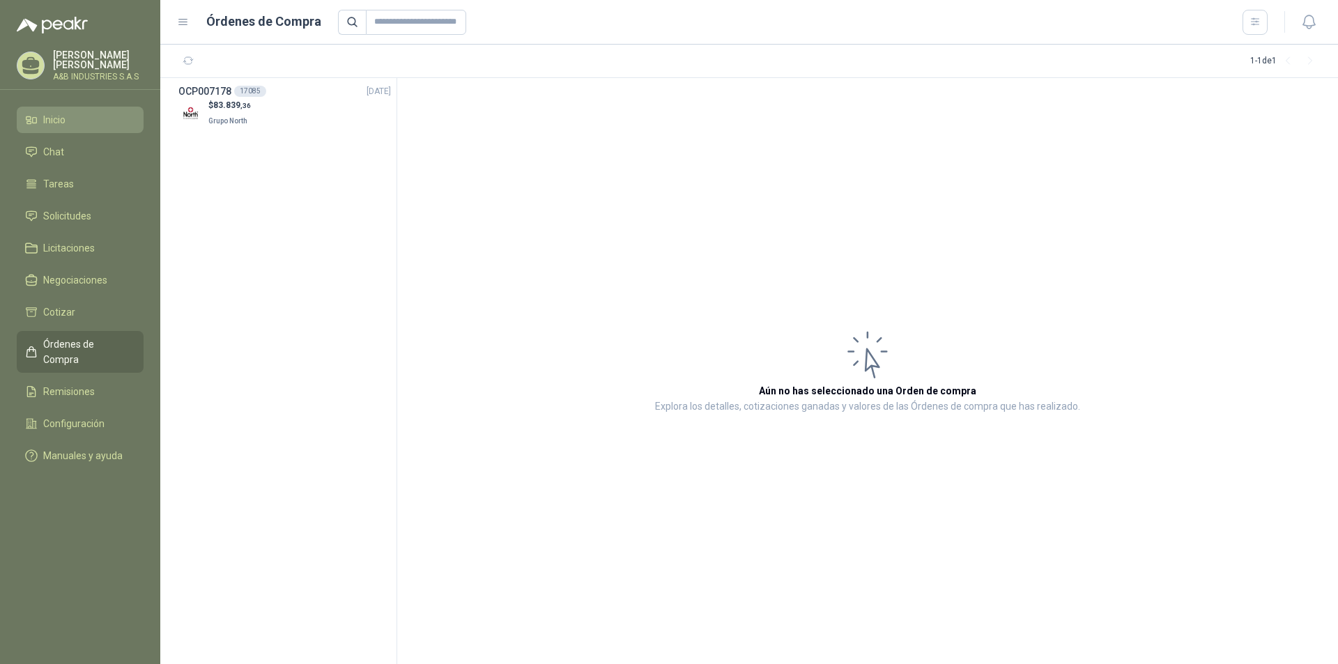
click at [68, 118] on li "Inicio" at bounding box center [80, 119] width 110 height 15
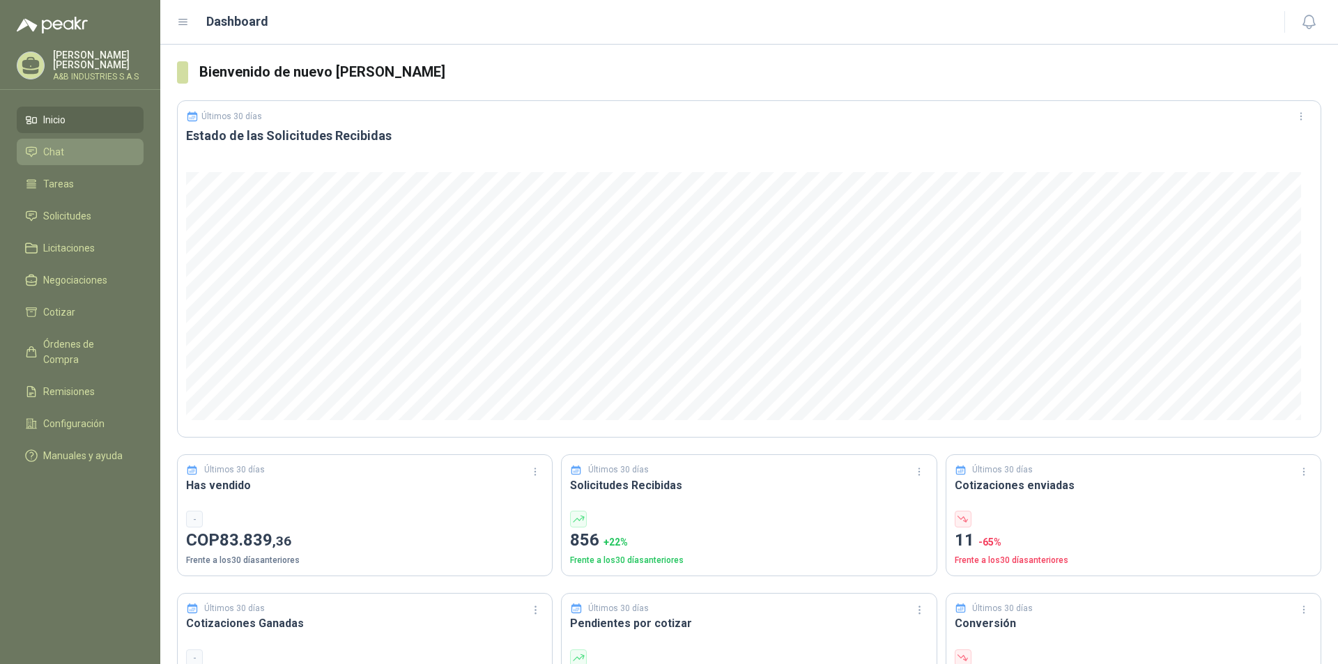
drag, startPoint x: 86, startPoint y: 161, endPoint x: 98, endPoint y: 158, distance: 12.2
click at [87, 161] on link "Chat" at bounding box center [80, 152] width 127 height 26
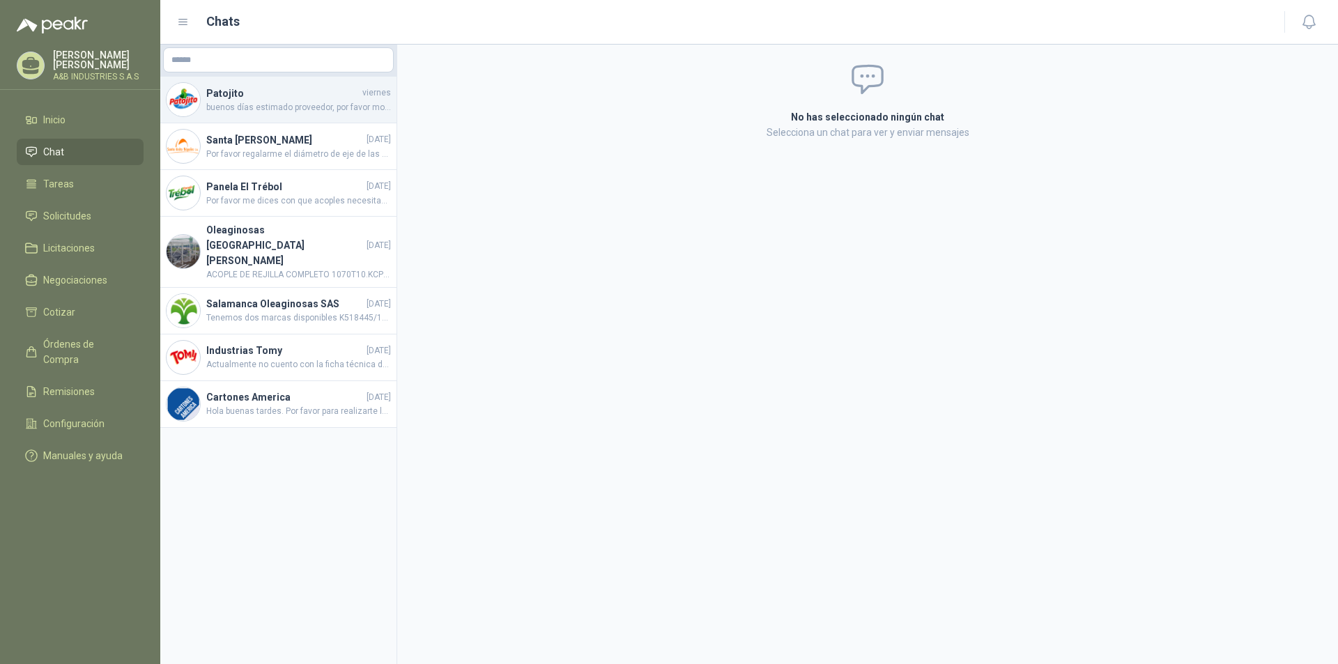
click at [235, 108] on span "buenos días estimado proveedor, por favor modificar la cotización. ya que neces…" at bounding box center [298, 107] width 185 height 13
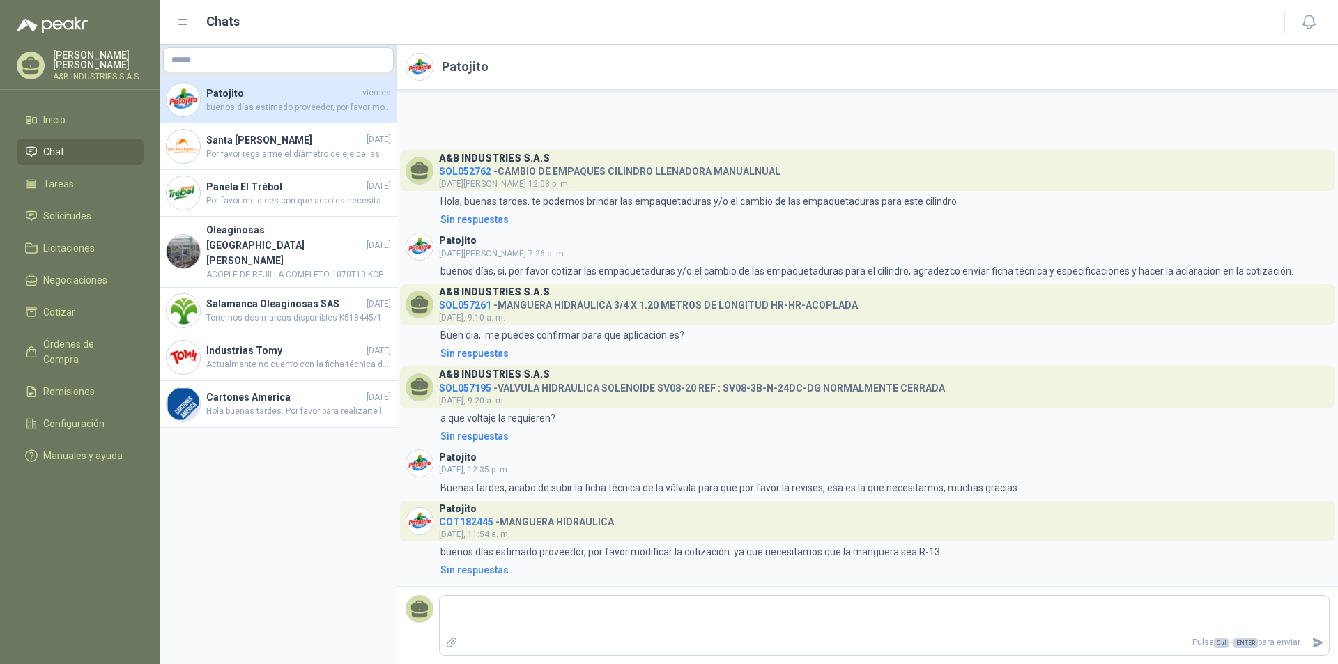
click at [487, 525] on span "COT182445" at bounding box center [466, 521] width 54 height 11
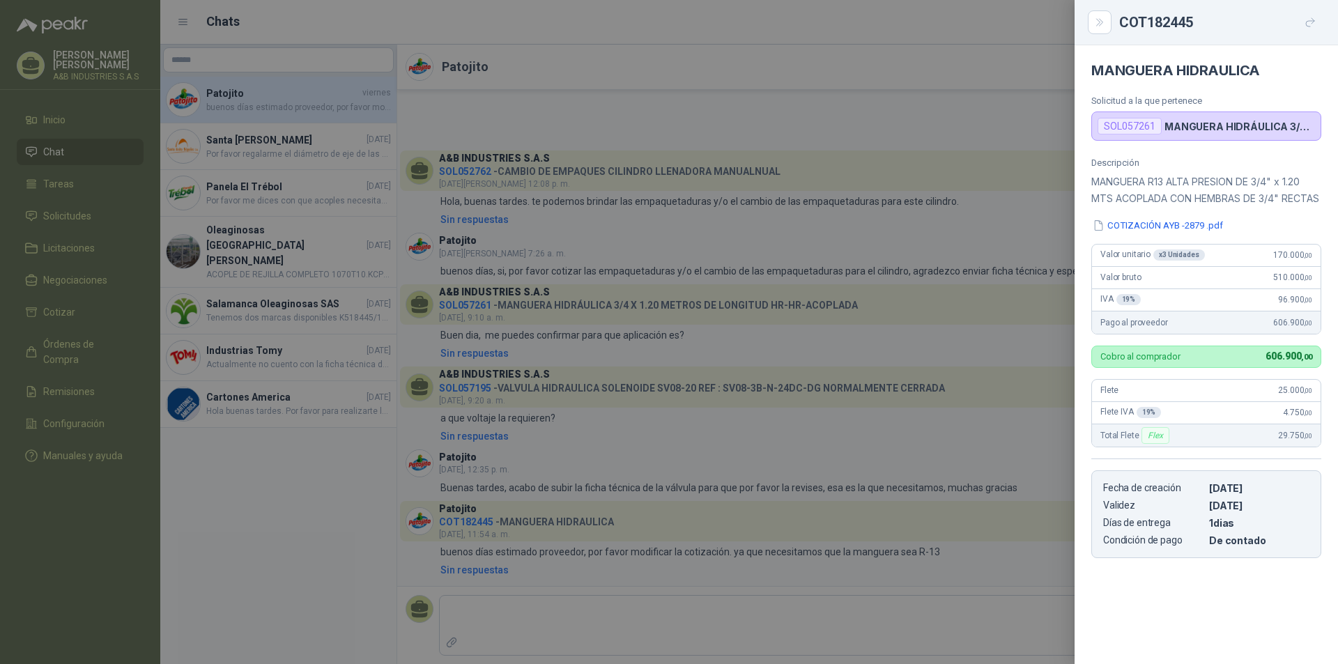
click at [667, 465] on div at bounding box center [669, 332] width 1338 height 664
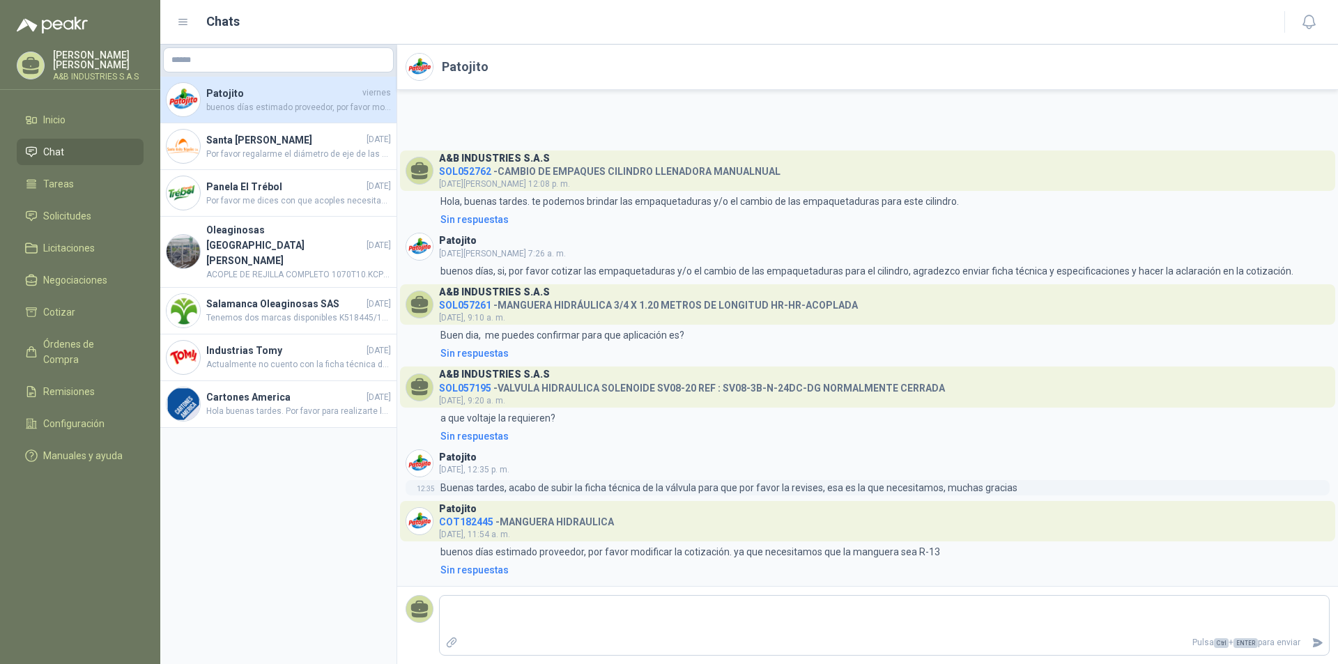
click at [830, 488] on p "Buenas tardes, acabo de subir la ficha técnica de la válvula para que por favor…" at bounding box center [728, 487] width 577 height 15
click at [778, 487] on p "Buenas tardes, acabo de subir la ficha técnica de la válvula para que por favor…" at bounding box center [728, 487] width 577 height 15
click at [451, 489] on p "Buenas tardes, acabo de subir la ficha técnica de la válvula para que por favor…" at bounding box center [728, 487] width 577 height 15
drag, startPoint x: 963, startPoint y: 485, endPoint x: 721, endPoint y: 491, distance: 241.8
click at [721, 491] on p "Buenas tardes, acabo de subir la ficha técnica de la válvula para que por favor…" at bounding box center [728, 487] width 577 height 15
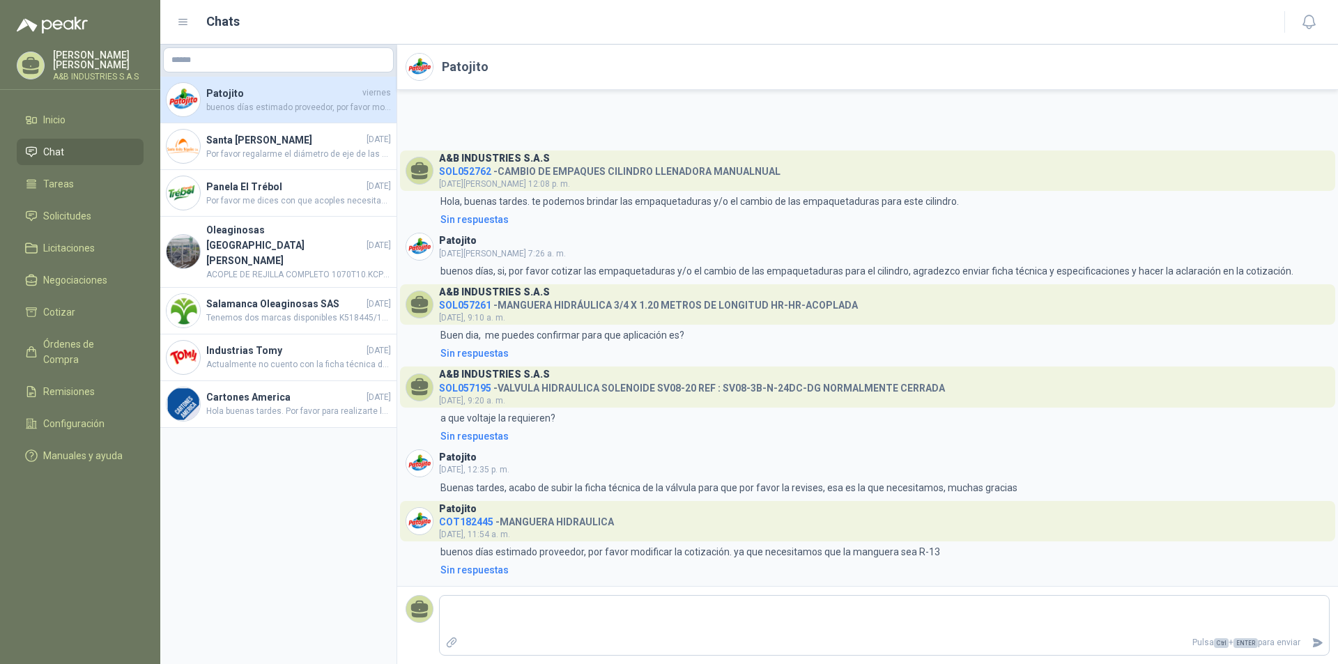
click at [465, 521] on span "COT182445" at bounding box center [466, 521] width 54 height 11
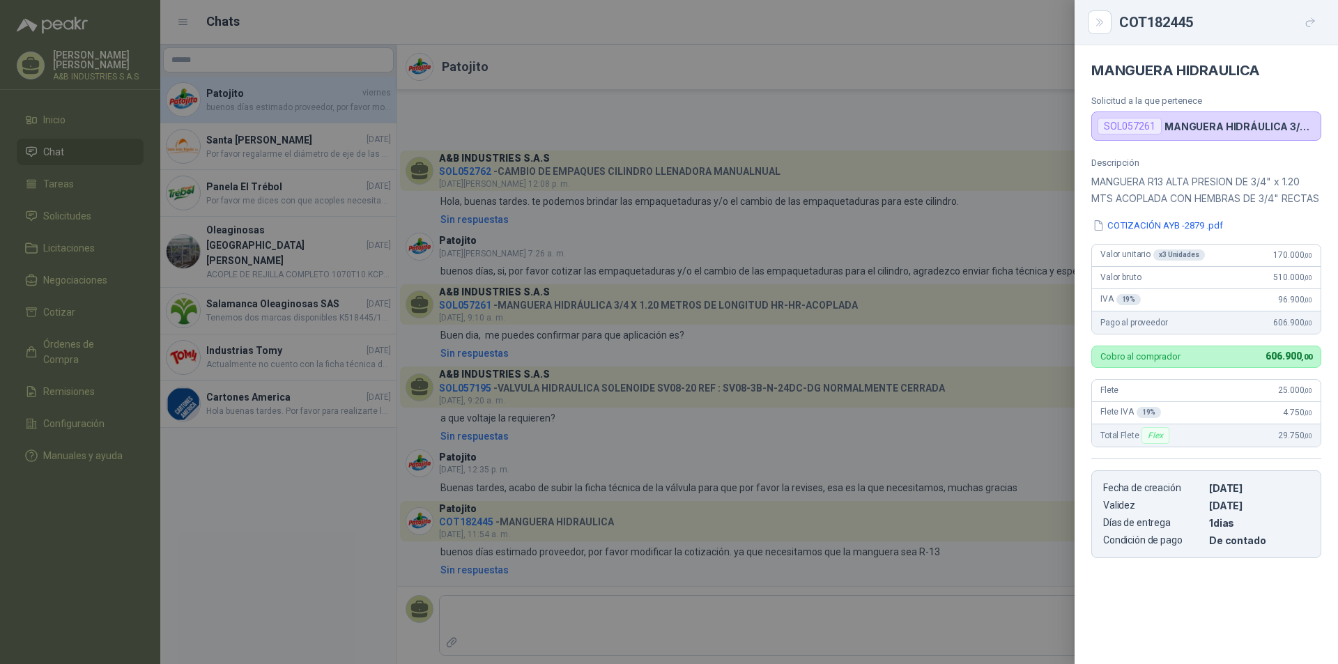
click at [465, 521] on div at bounding box center [669, 332] width 1338 height 664
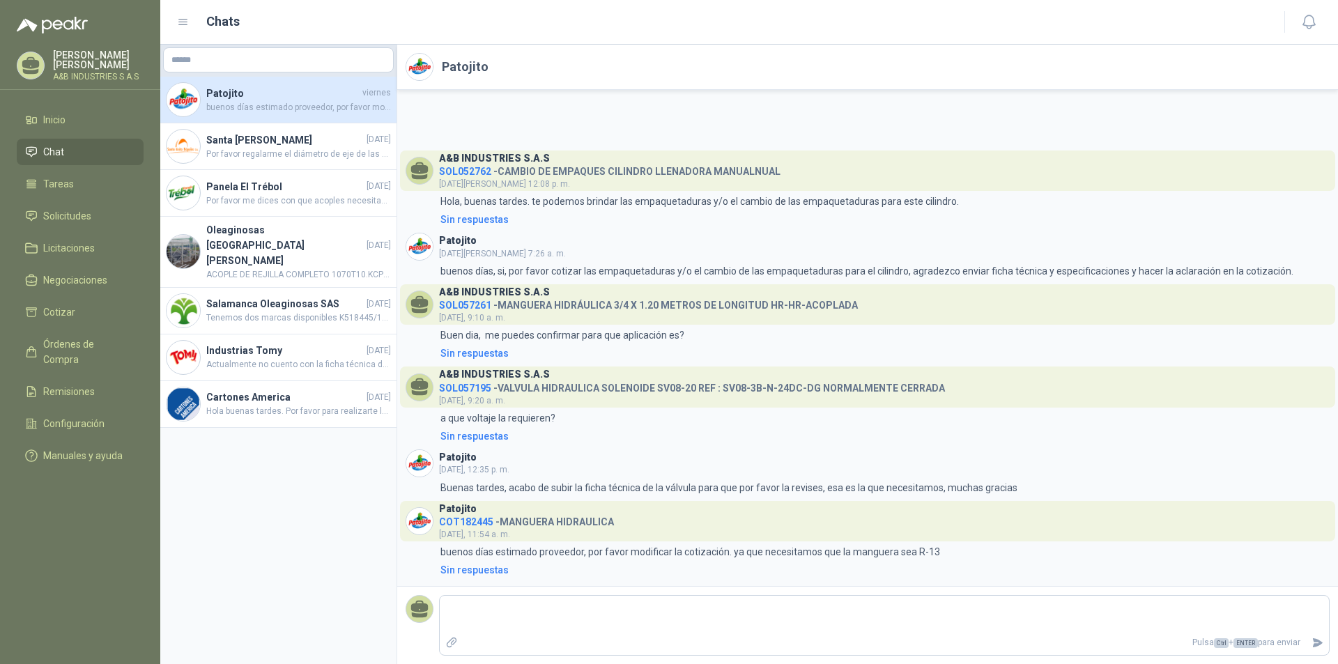
click at [465, 521] on span "COT182445" at bounding box center [466, 521] width 54 height 11
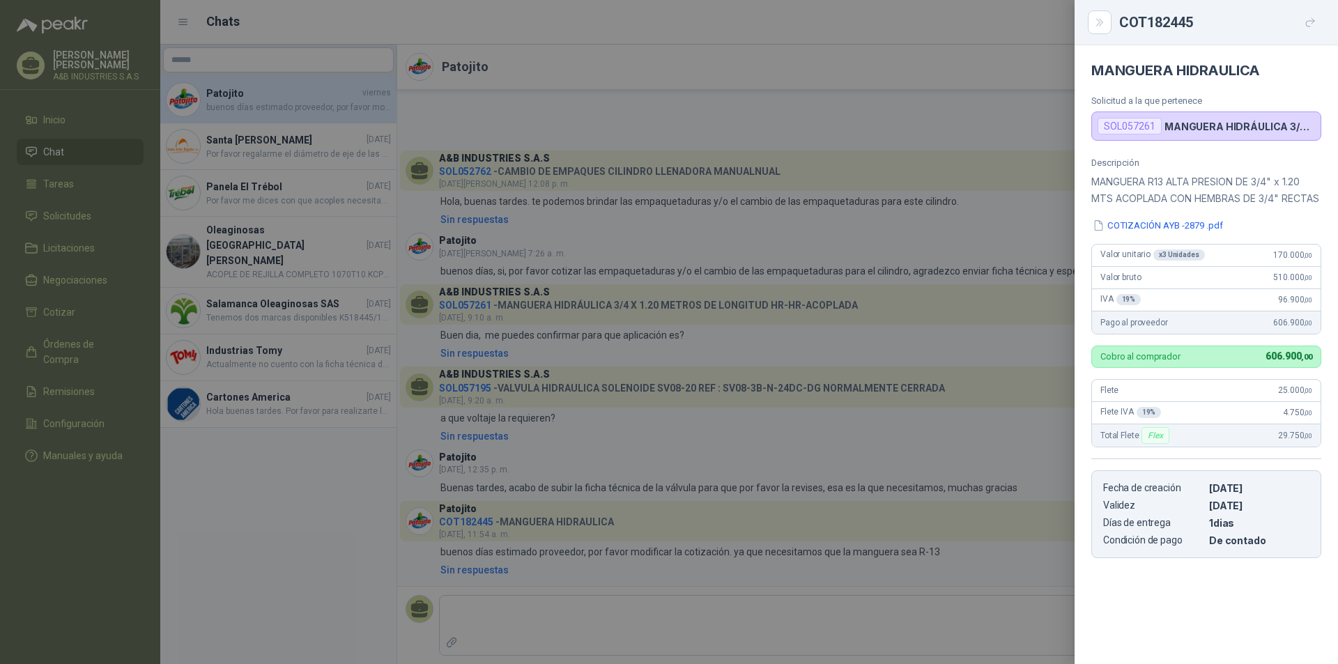
click at [654, 557] on div at bounding box center [669, 332] width 1338 height 664
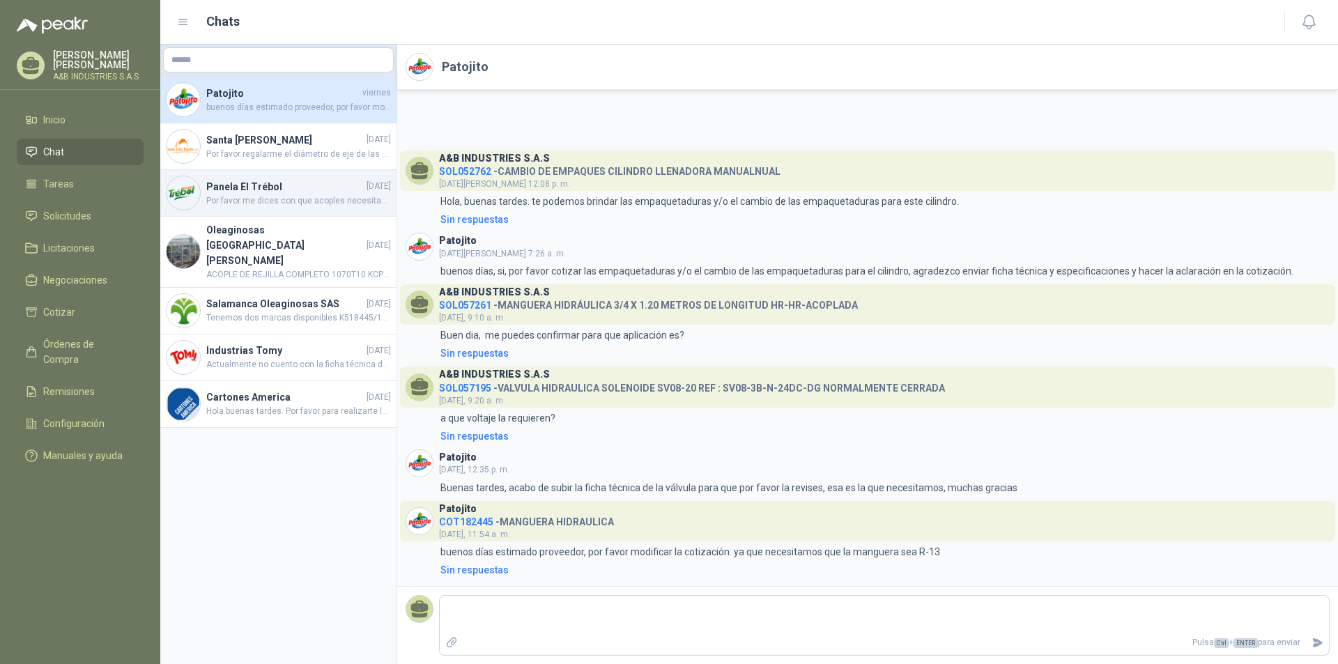
click at [265, 176] on div "Panela El Trébol [DATE] Por favor me dices con que acoples necesitas las mangue…" at bounding box center [278, 193] width 236 height 47
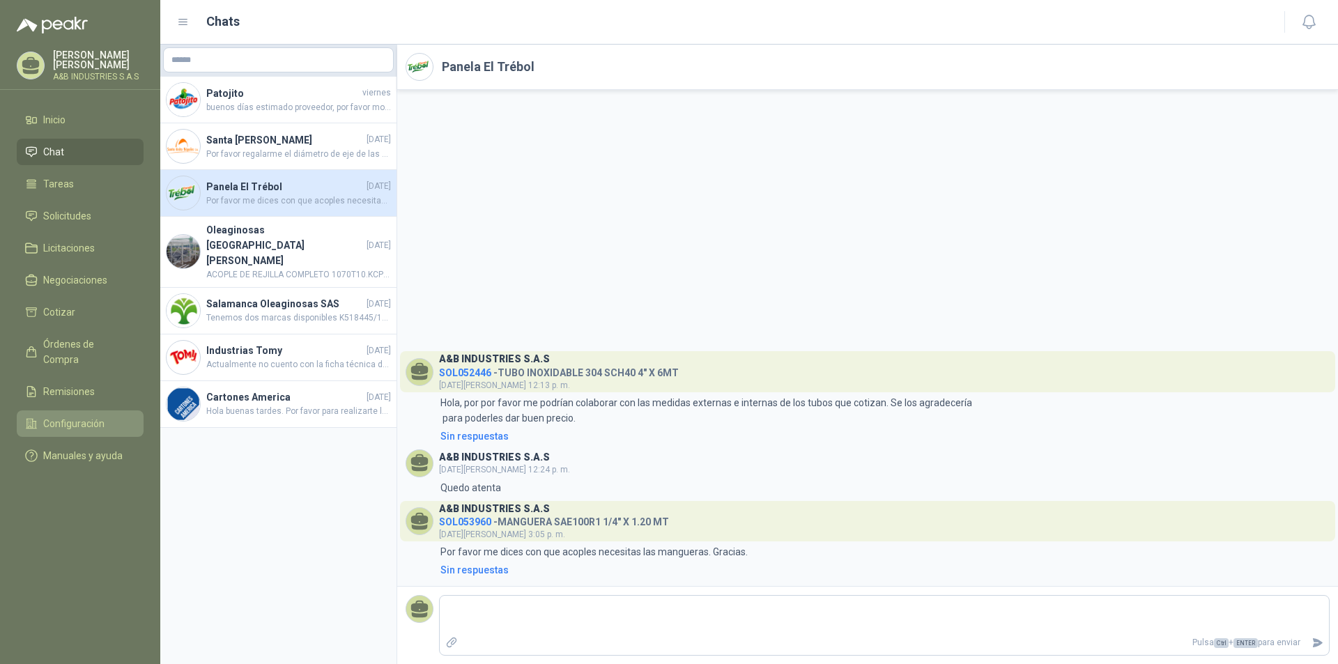
click at [68, 416] on span "Configuración" at bounding box center [73, 423] width 61 height 15
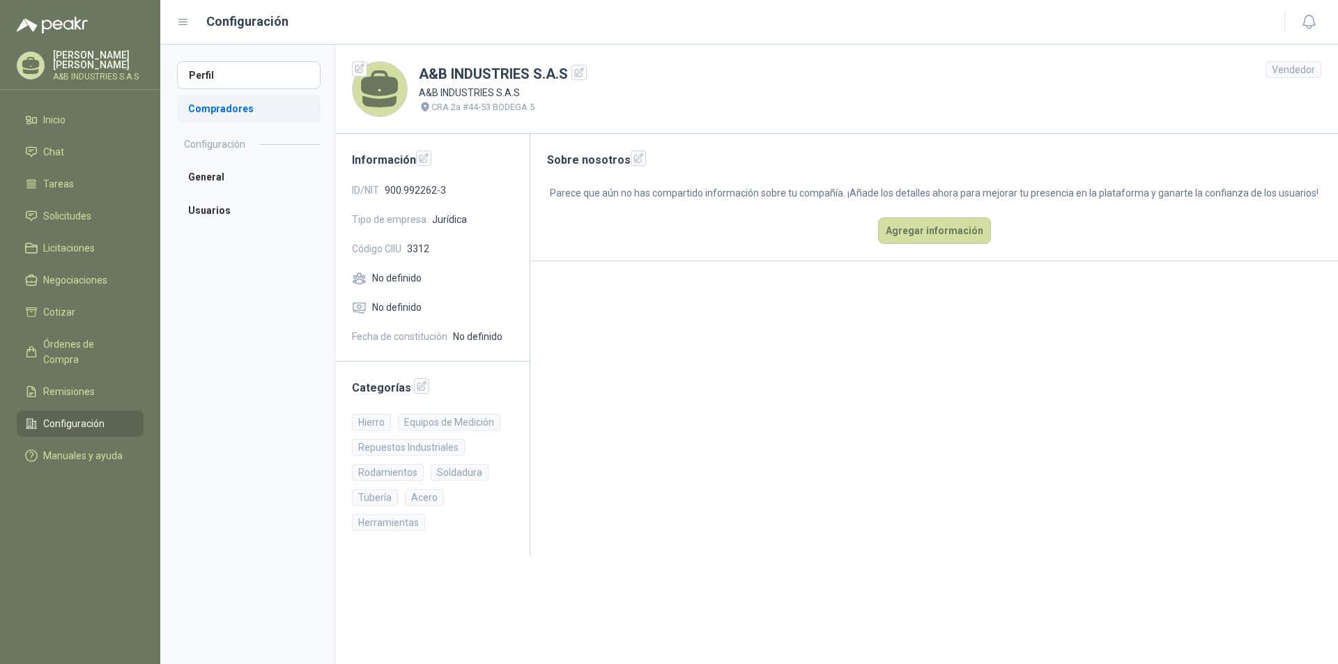
click at [209, 110] on li "Compradores" at bounding box center [249, 109] width 144 height 28
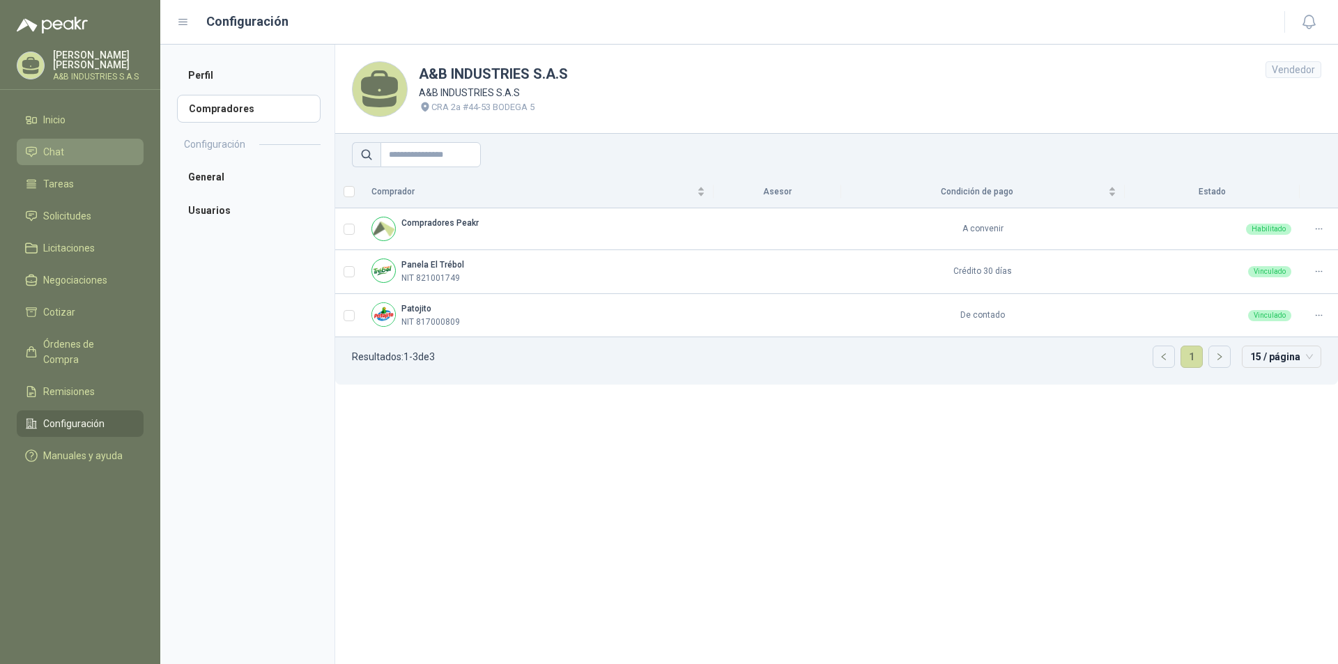
click at [76, 159] on li "Chat" at bounding box center [80, 151] width 110 height 15
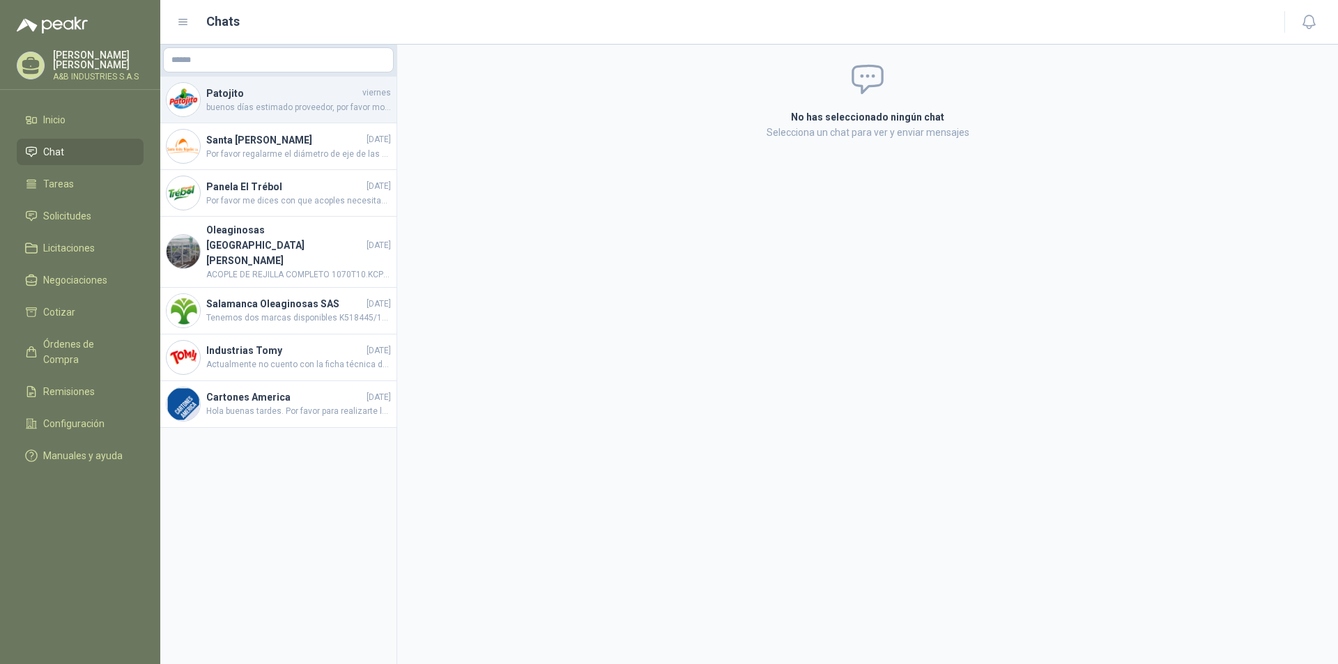
click at [251, 101] on span "buenos días estimado proveedor, por favor modificar la cotización. ya que neces…" at bounding box center [298, 107] width 185 height 13
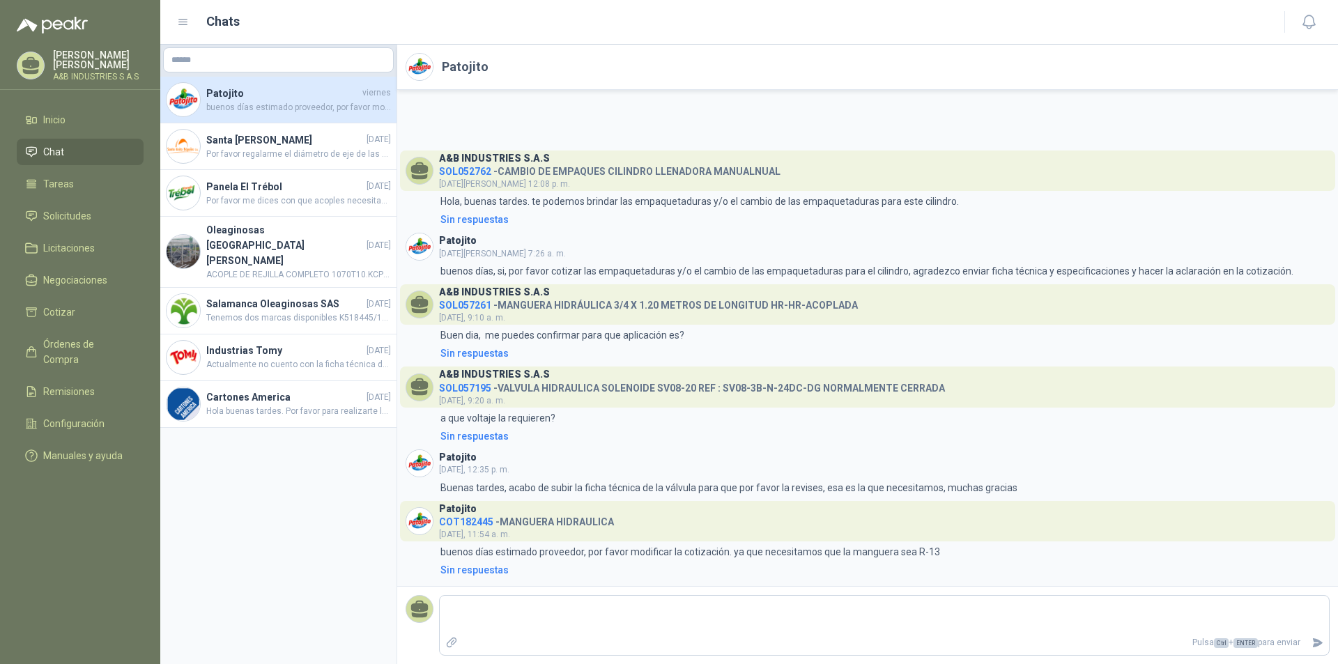
click at [486, 515] on h4 "COT182445 - MANGUERA HIDRAULICA" at bounding box center [526, 519] width 175 height 13
click at [485, 523] on span "COT182445" at bounding box center [466, 521] width 54 height 11
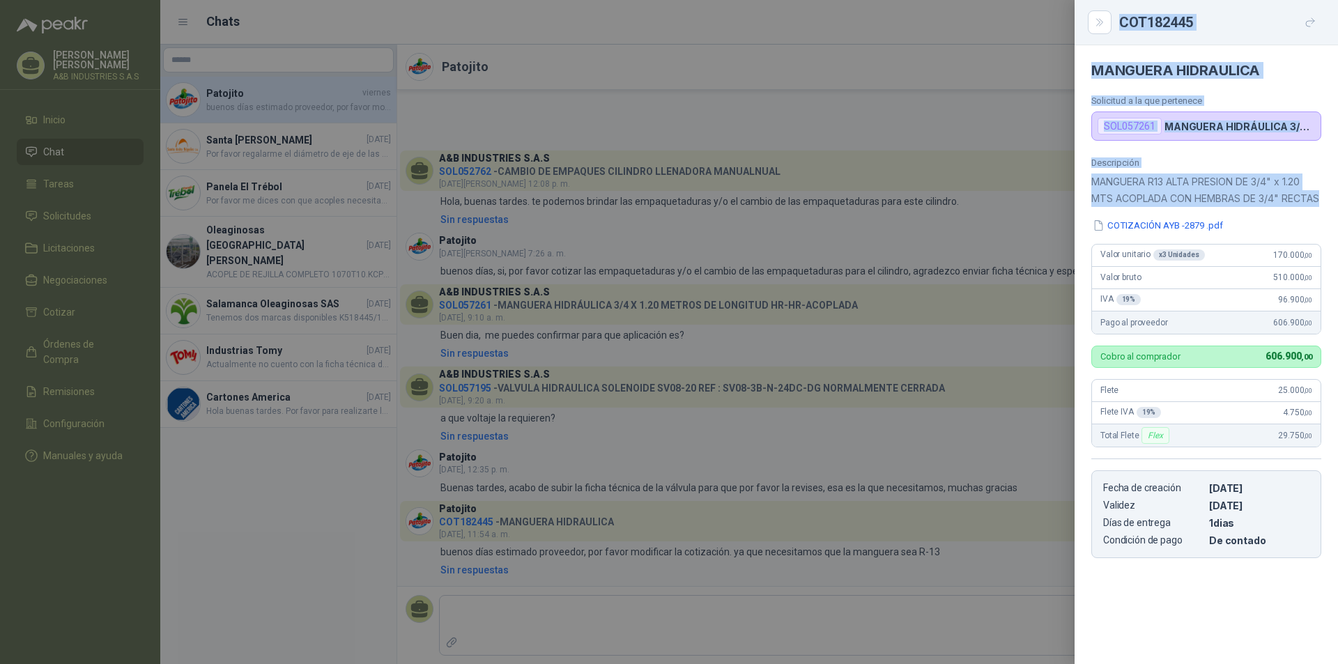
drag, startPoint x: 1154, startPoint y: 217, endPoint x: 1081, endPoint y: 194, distance: 76.9
click at [1074, 189] on div "COT182445 MANGUERA HIDRAULICA Solicitud a la que pertenece SOL057261 MANGUERA H…" at bounding box center [669, 332] width 1338 height 664
click at [1138, 207] on p "MANGUERA R13 ALTA PRESION DE 3/4" x 1.20 MTS ACOPLADA CON HEMBRAS DE 3/4" RECTAS" at bounding box center [1206, 189] width 230 height 33
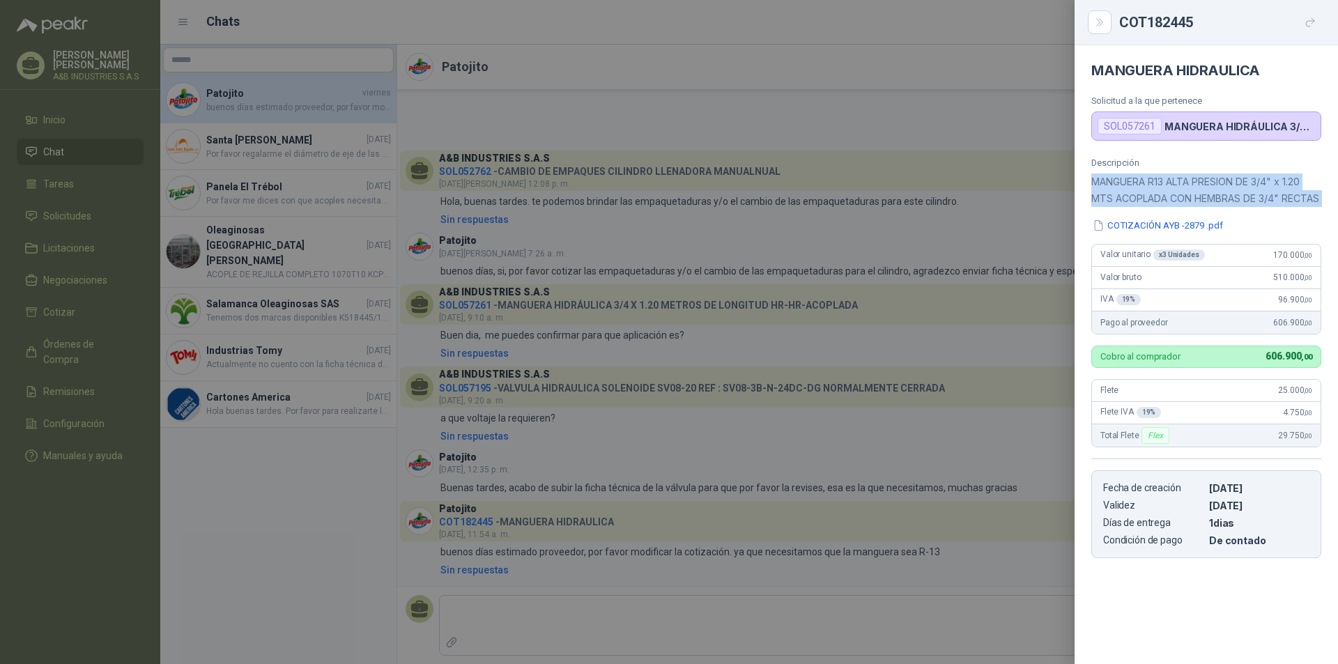
drag, startPoint x: 1137, startPoint y: 212, endPoint x: 1079, endPoint y: 183, distance: 64.5
click at [1079, 183] on div "Descripción MANGUERA R13 ALTA PRESION DE 3/4" x 1.20 MTS ACOPLADA CON HEMBRAS D…" at bounding box center [1205, 357] width 263 height 401
click at [952, 87] on div at bounding box center [669, 332] width 1338 height 664
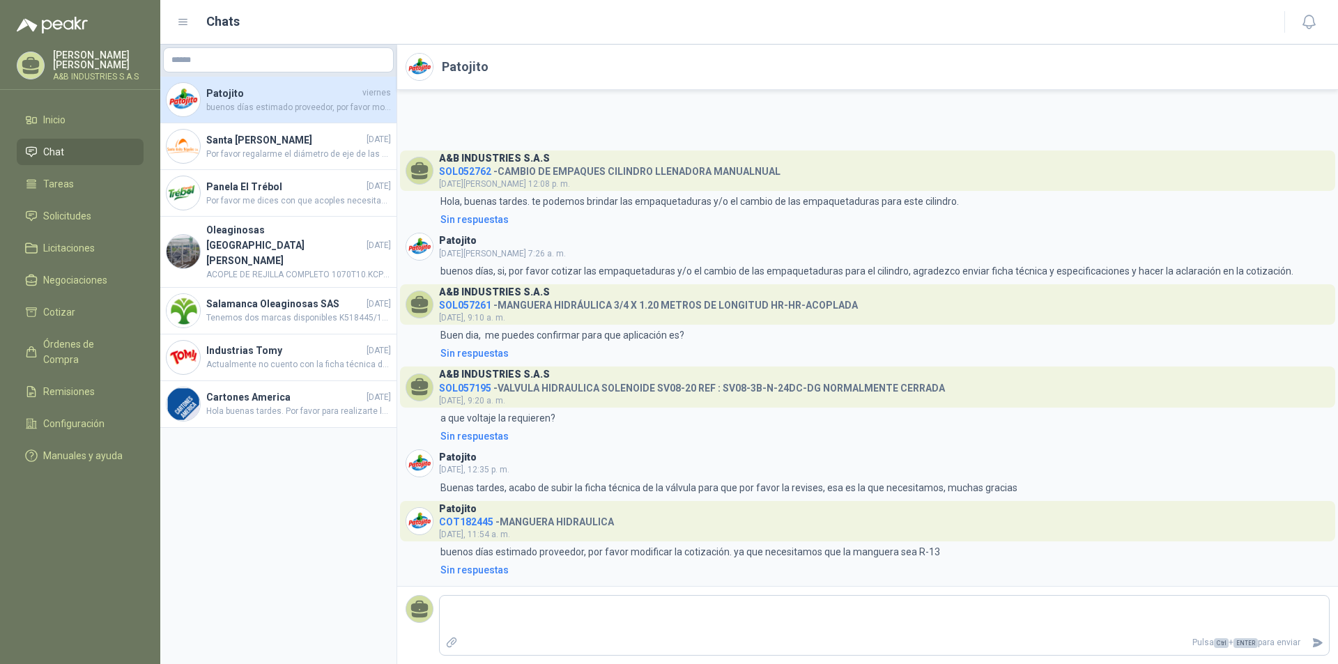
click at [495, 384] on h4 "SOL057195 - VALVULA HIDRAULICA SOLENOIDE SV08-20 REF : SV08-3B-N-24DC-DG NORMAL…" at bounding box center [692, 385] width 506 height 13
click at [470, 382] on span "SOL057195" at bounding box center [465, 387] width 52 height 11
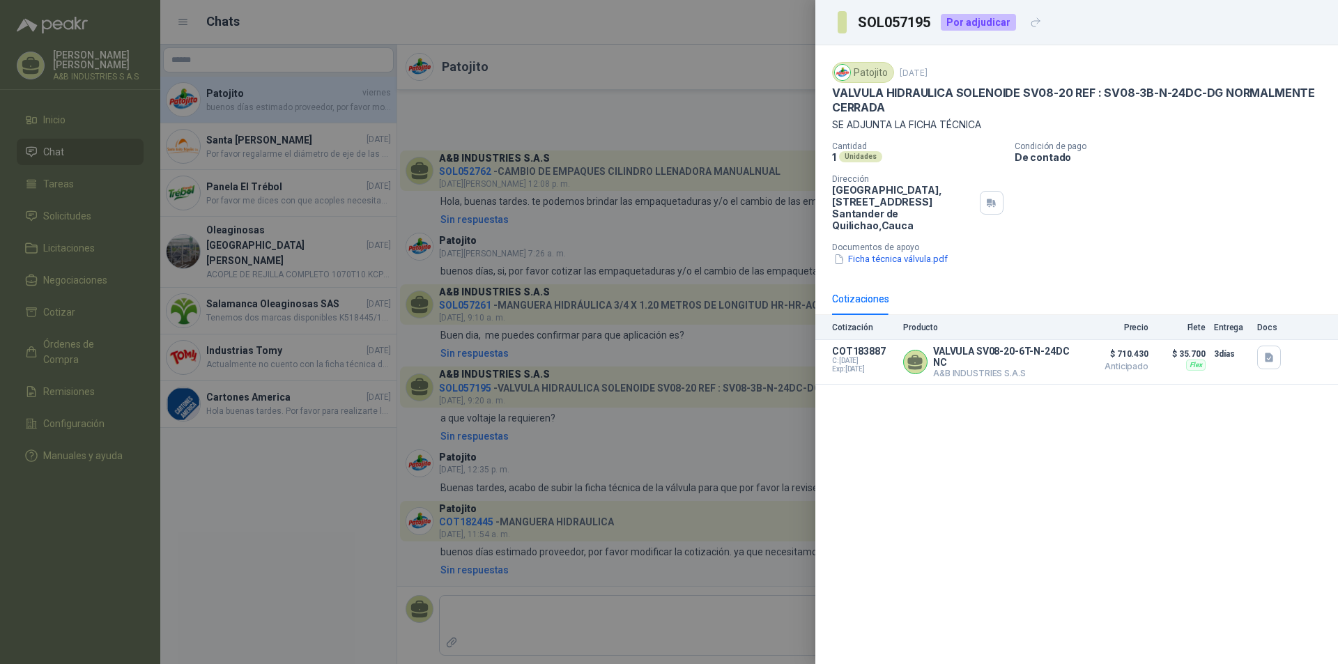
click at [912, 488] on div "Patojito [DATE] VALVULA HIDRAULICA SOLENOIDE SV08-20 REF : SV08-3B-N-24DC-DG NO…" at bounding box center [1076, 354] width 522 height 619
drag, startPoint x: 1254, startPoint y: 118, endPoint x: 1157, endPoint y: 185, distance: 117.7
click at [1255, 118] on p "SE ADJUNTA LA FICHA TÉCNICA" at bounding box center [1076, 124] width 489 height 12
click at [1136, 209] on div "Cantidad 1 Unidades Condición de pago De contado Dirección Parque Industrial el…" at bounding box center [1076, 203] width 489 height 125
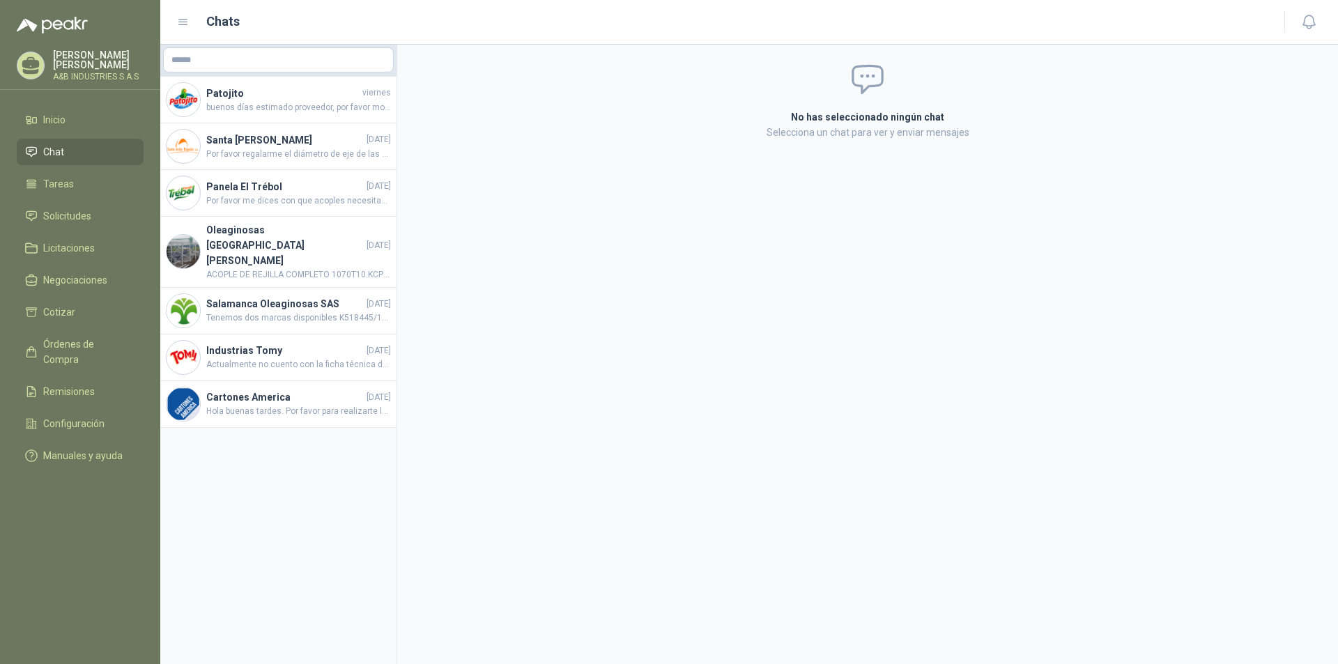
click at [101, 144] on link "Chat" at bounding box center [80, 152] width 127 height 26
click at [256, 99] on h4 "Patojito" at bounding box center [282, 93] width 153 height 15
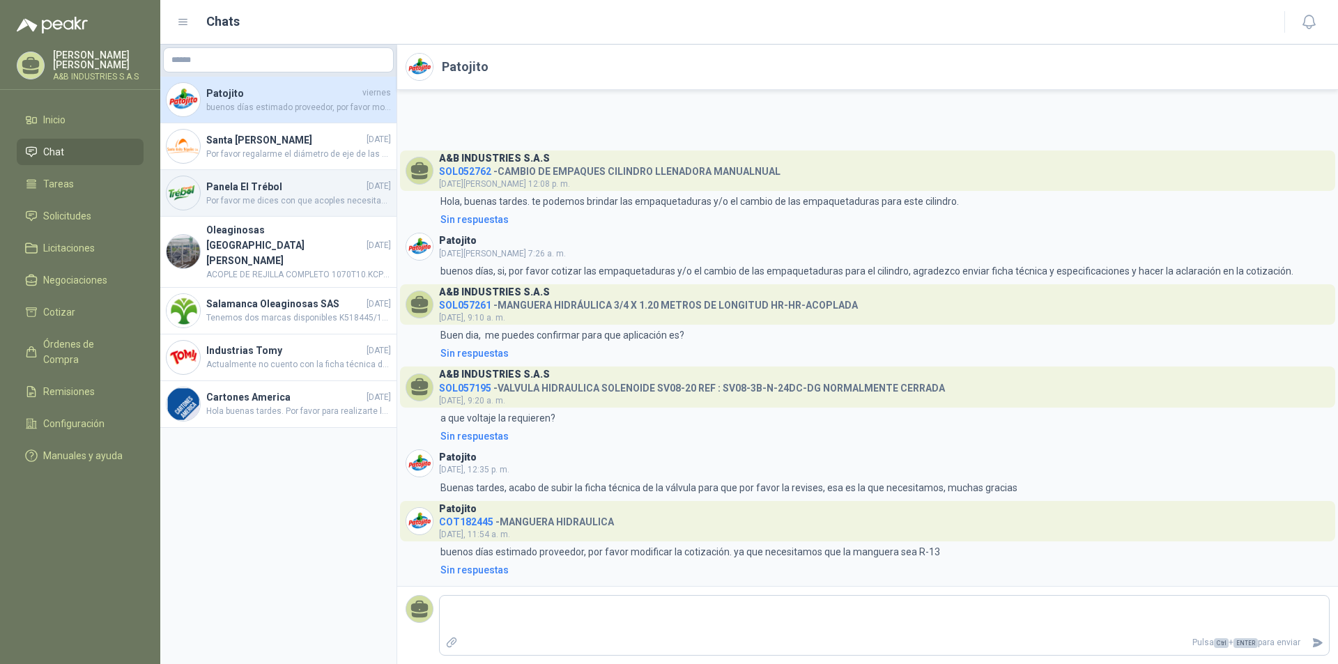
click at [277, 190] on h4 "Panela El Trébol" at bounding box center [284, 186] width 157 height 15
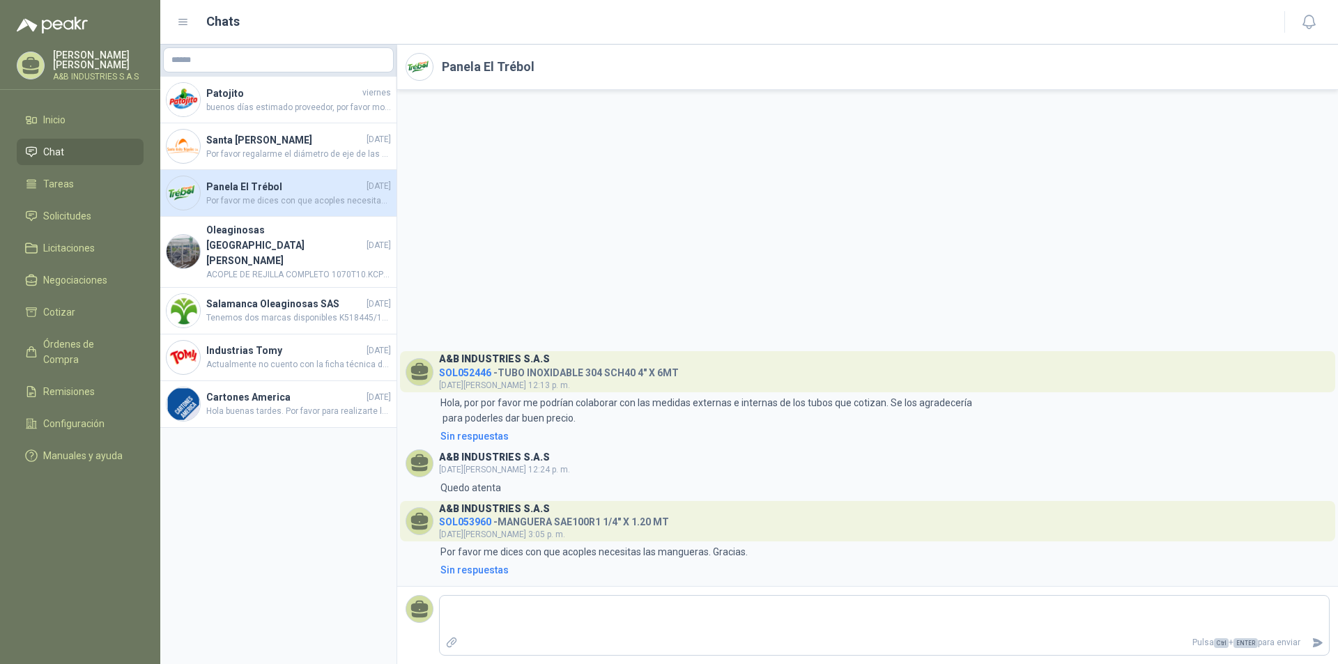
click at [571, 156] on div "A&B INDUSTRIES S.A.S SOL052446 - TUBO INOXIDABLE 304 SCH40 4" X 6MT [DATE][PERS…" at bounding box center [867, 338] width 940 height 496
click at [564, 170] on div "A&B INDUSTRIES S.A.S SOL052446 - TUBO INOXIDABLE 304 SCH40 4" X 6MT [DATE][PERS…" at bounding box center [867, 338] width 940 height 496
click at [79, 108] on link "Inicio" at bounding box center [80, 120] width 127 height 26
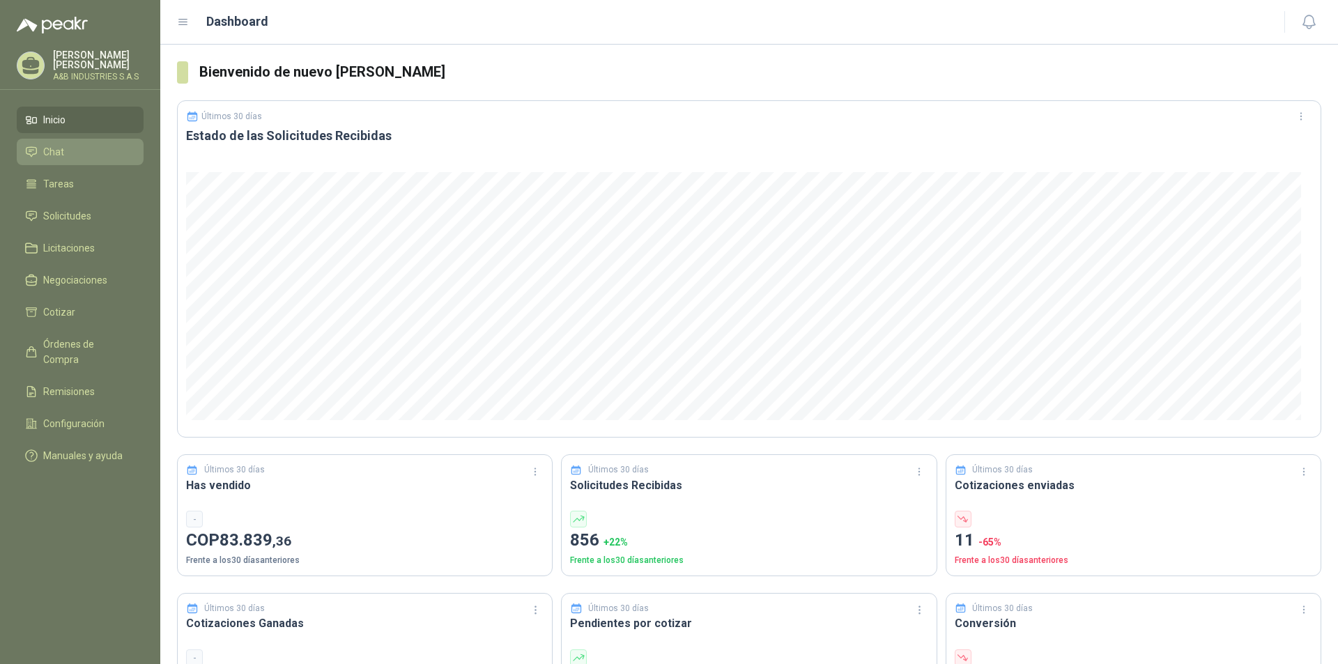
click at [63, 144] on span "Chat" at bounding box center [53, 151] width 21 height 15
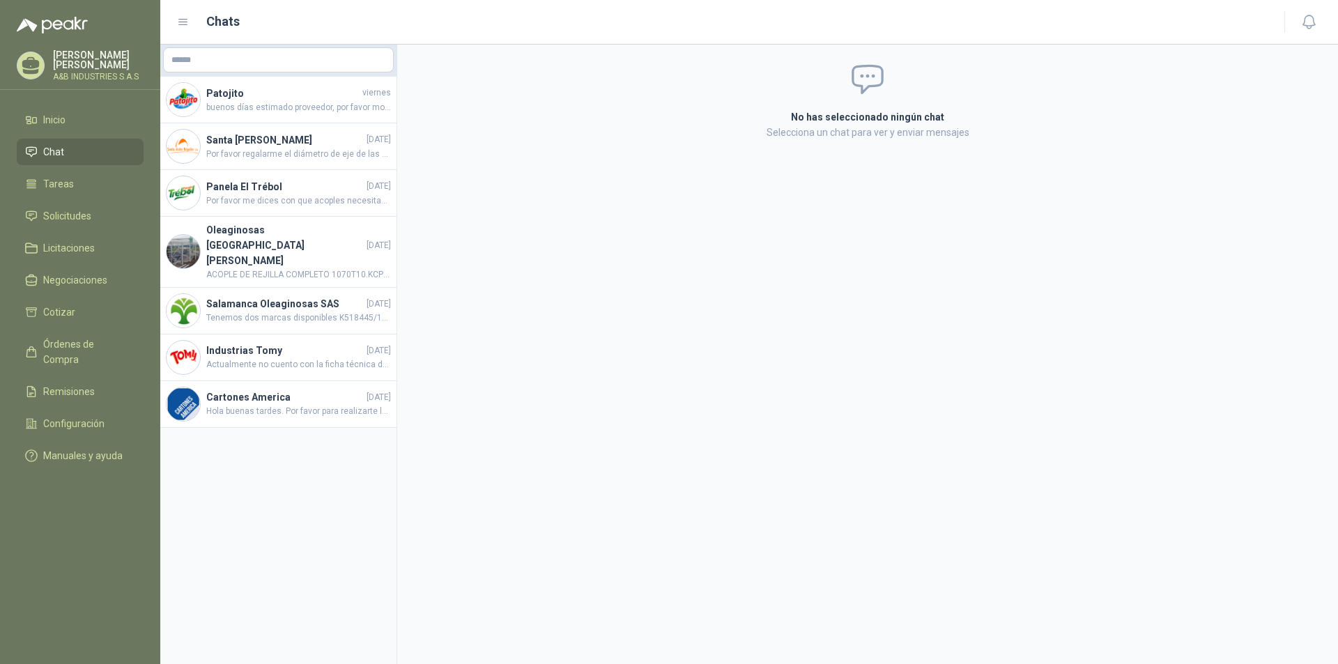
click at [61, 157] on span "Chat" at bounding box center [53, 151] width 21 height 15
click at [64, 122] on span "Inicio" at bounding box center [54, 119] width 22 height 15
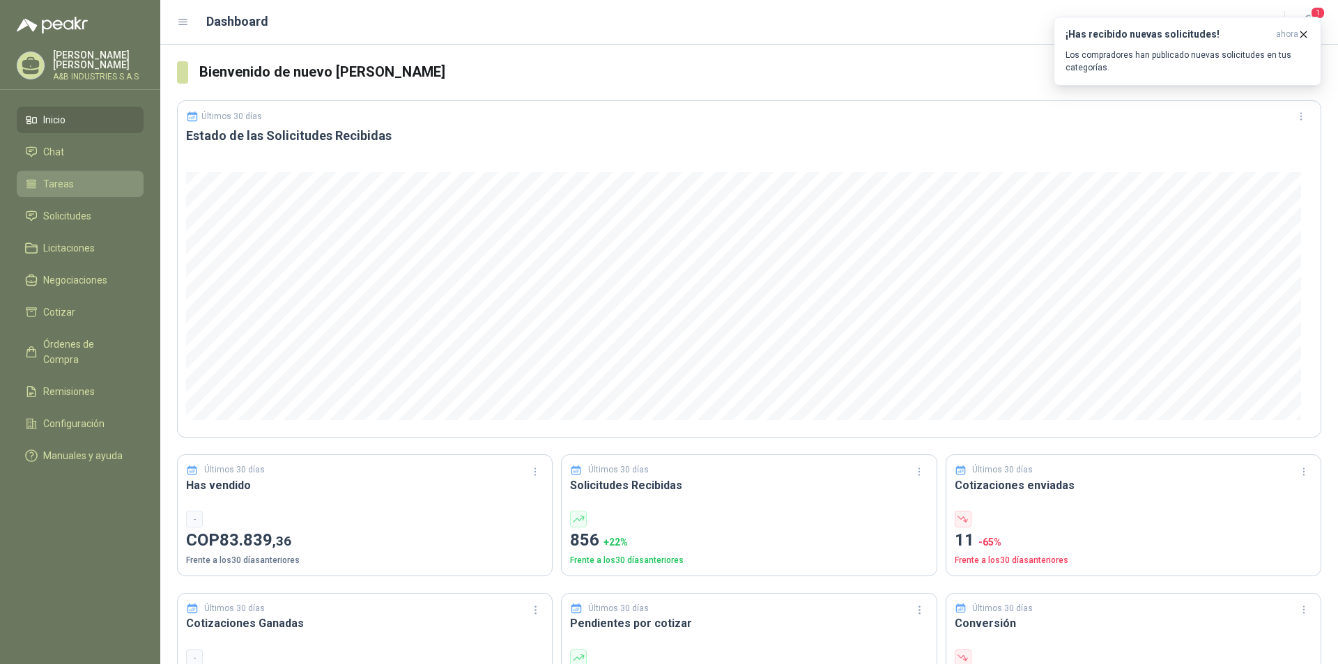
click at [71, 175] on link "Tareas" at bounding box center [80, 184] width 127 height 26
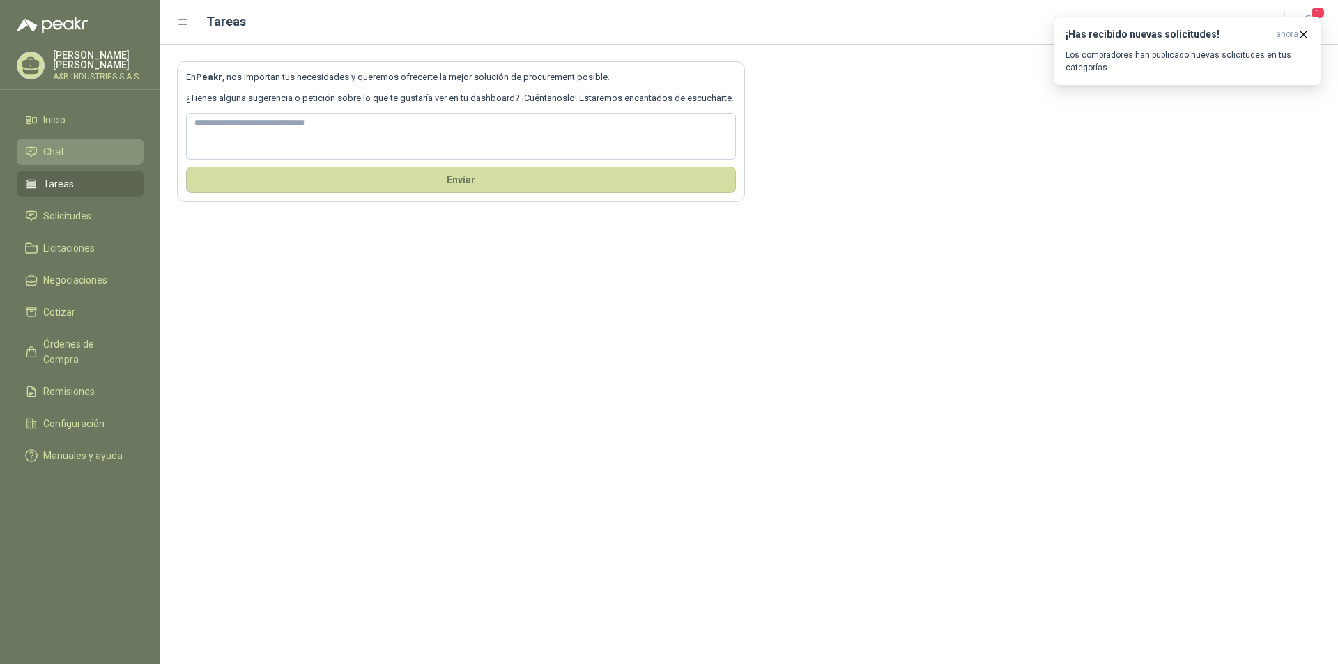
click at [61, 146] on span "Chat" at bounding box center [53, 151] width 21 height 15
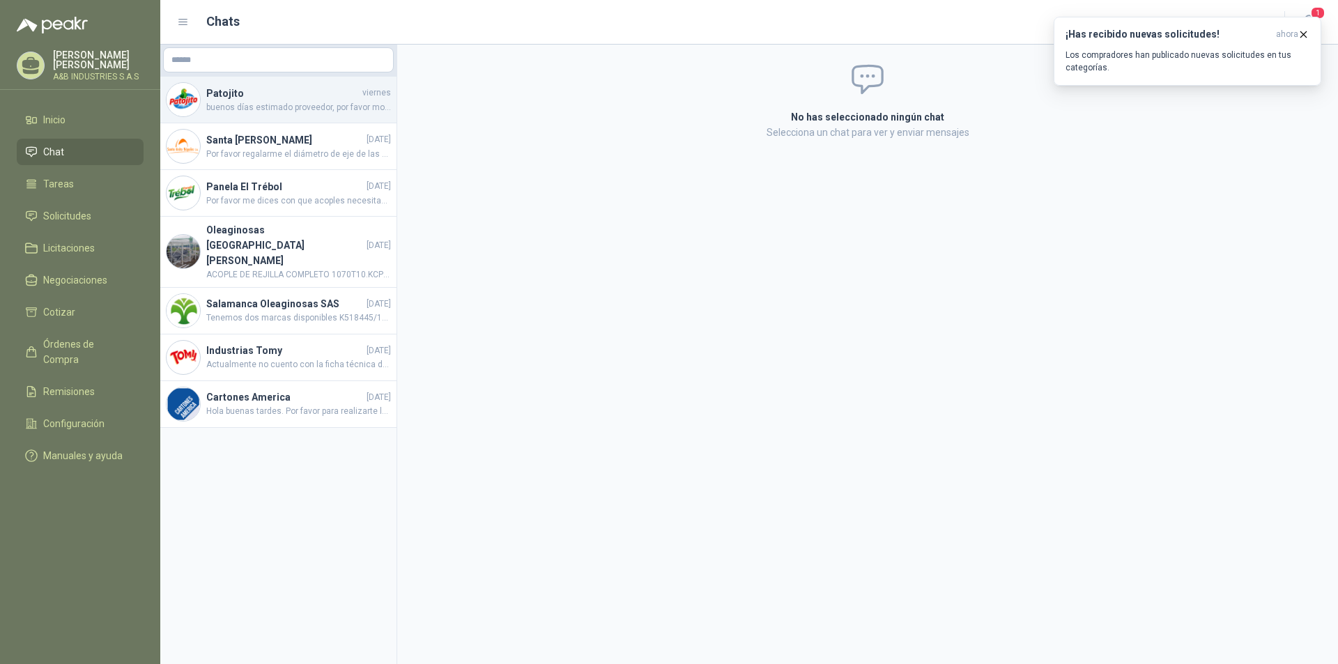
click at [249, 92] on h4 "Patojito" at bounding box center [282, 93] width 153 height 15
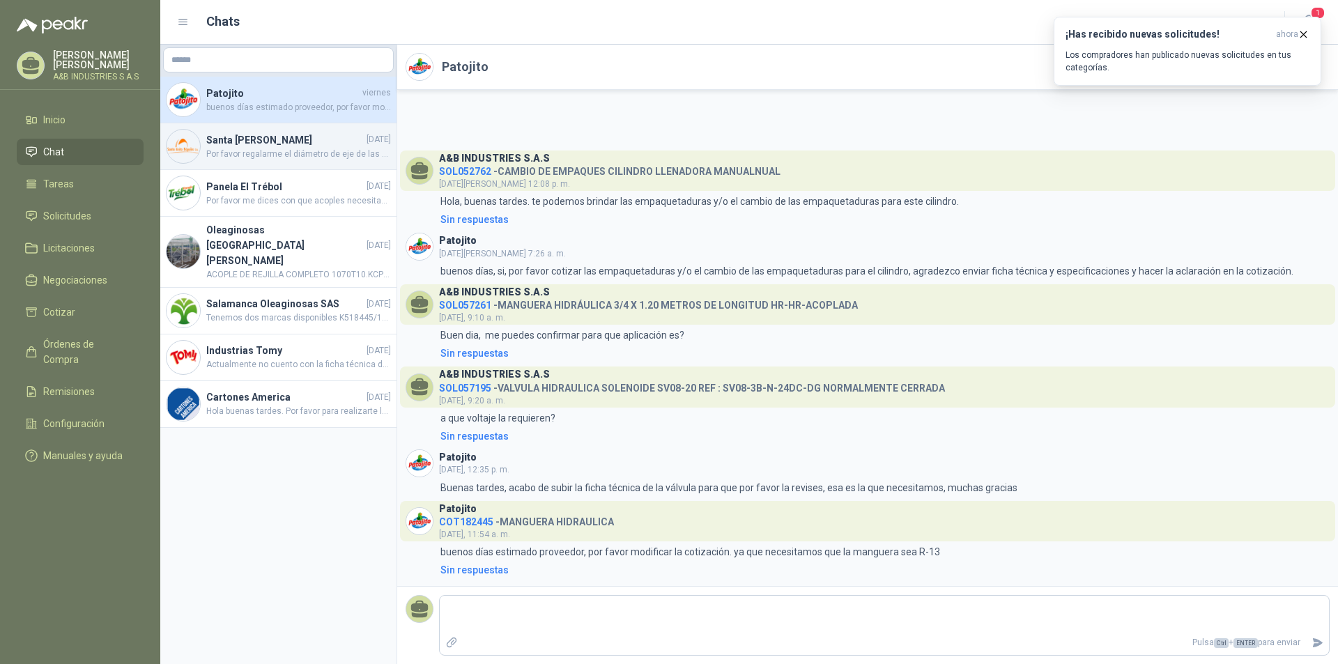
click at [263, 137] on h4 "Santa [PERSON_NAME]" at bounding box center [284, 139] width 157 height 15
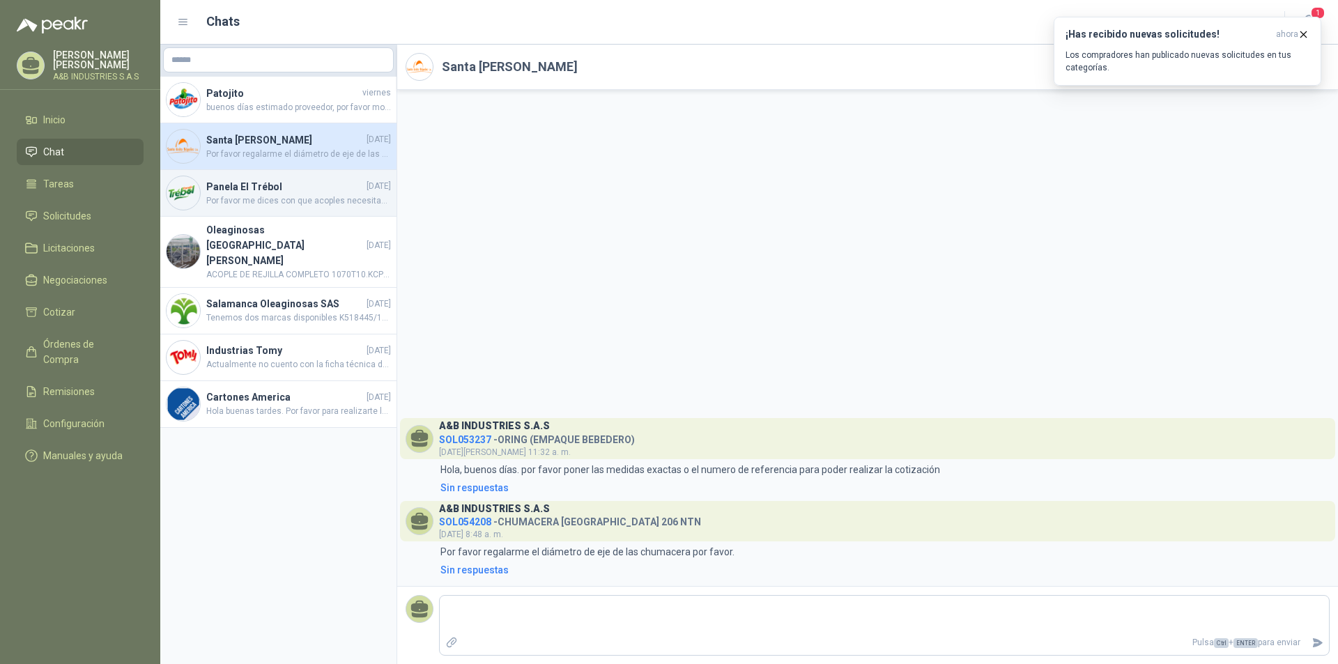
click at [265, 188] on h4 "Panela El Trébol" at bounding box center [284, 186] width 157 height 15
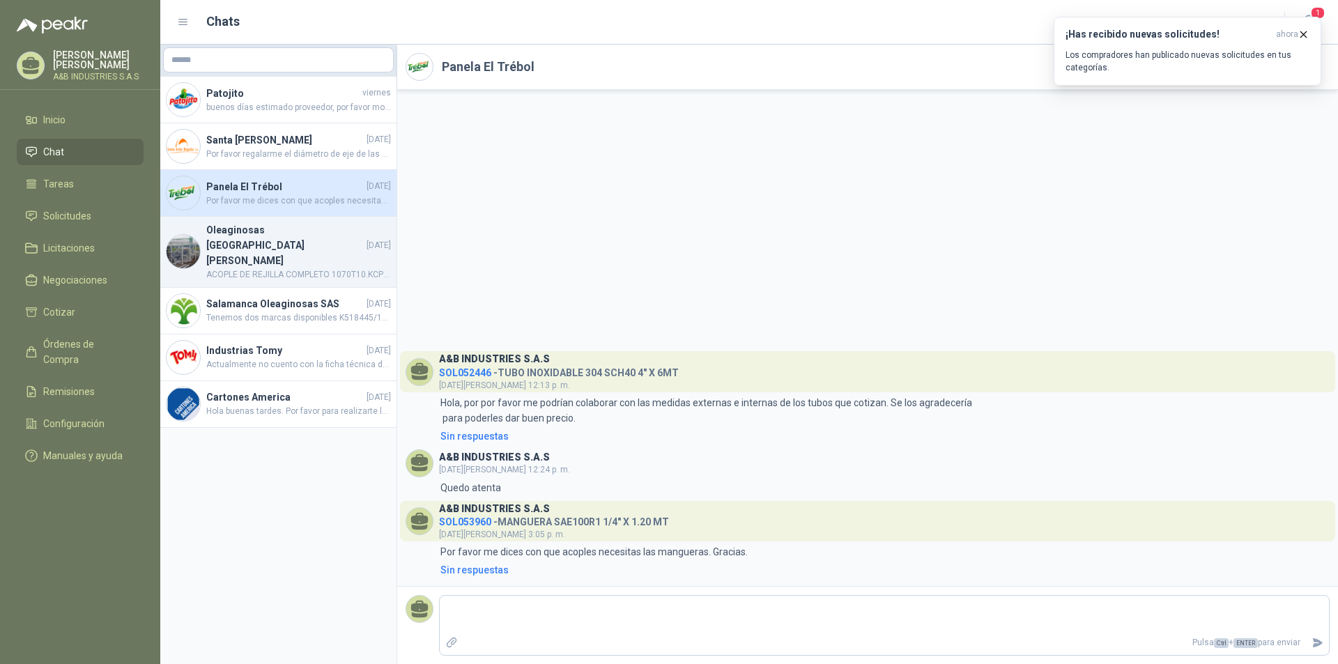
click at [232, 268] on span "ACOPLE DE REJILLA COMPLETO 1070T10.KCP $1.952.257+IVA" at bounding box center [298, 274] width 185 height 13
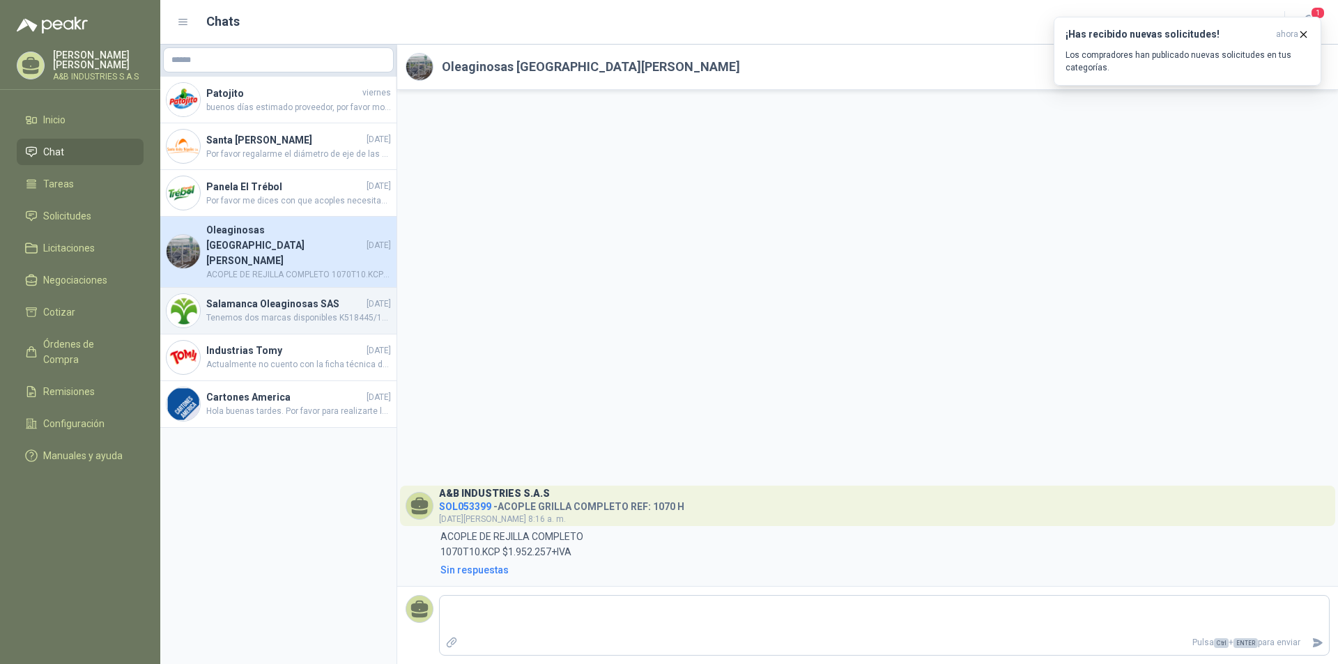
click at [265, 311] on span "Tenemos dos marcas disponibles K518445/10.KOYO $279.926 + IVA K518445/10.TIMKEN…" at bounding box center [298, 317] width 185 height 13
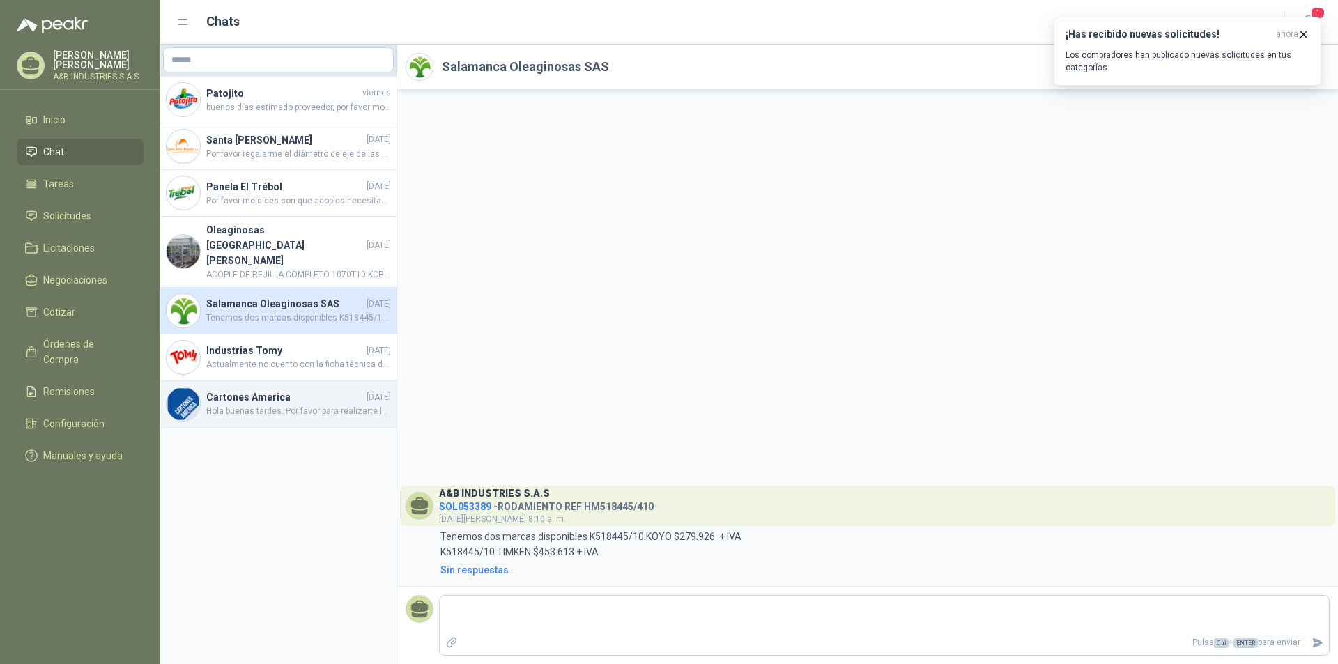
click at [258, 389] on h4 "Cartones America" at bounding box center [284, 396] width 157 height 15
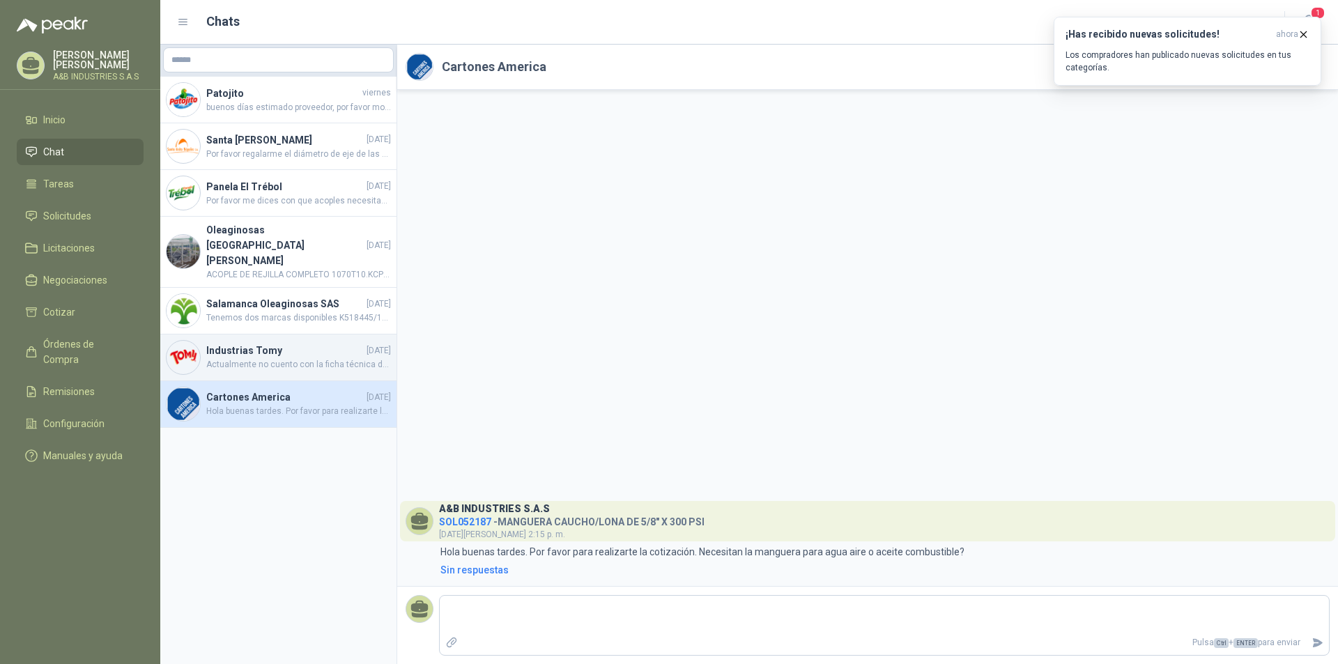
drag, startPoint x: 266, startPoint y: 329, endPoint x: 274, endPoint y: 329, distance: 8.4
click at [267, 343] on h4 "Industrias Tomy" at bounding box center [284, 350] width 157 height 15
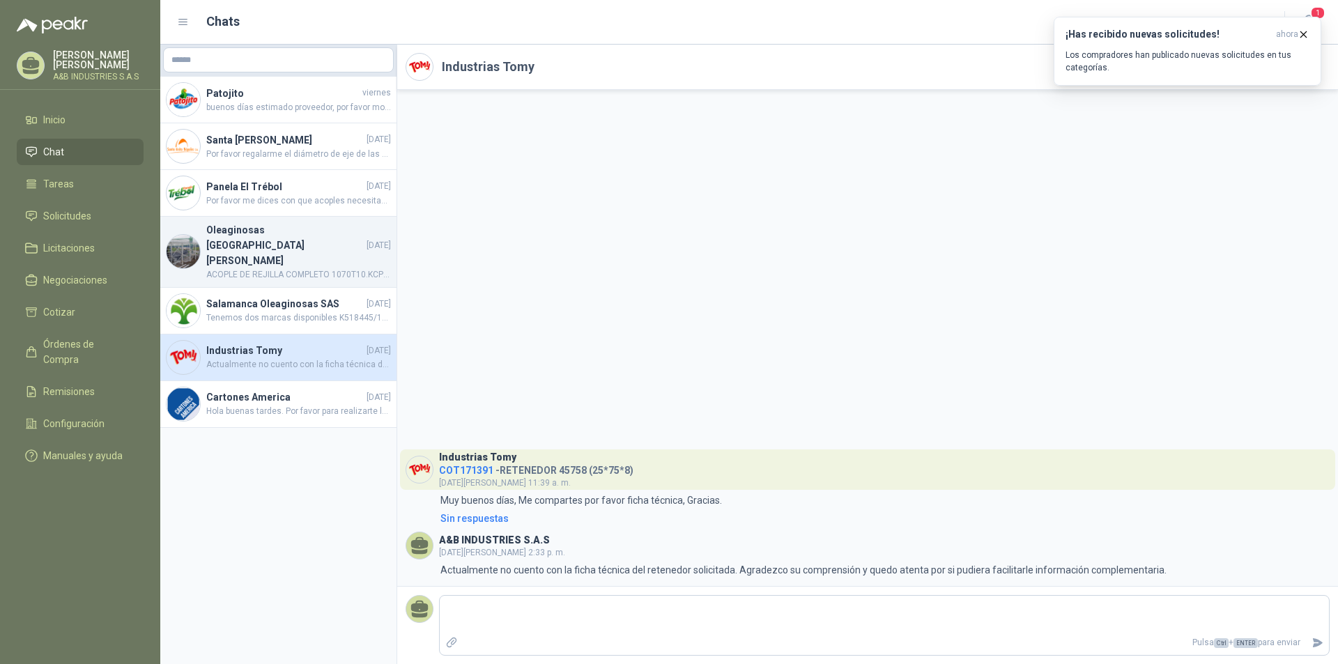
click at [249, 268] on span "ACOPLE DE REJILLA COMPLETO 1070T10.KCP $1.952.257+IVA" at bounding box center [298, 274] width 185 height 13
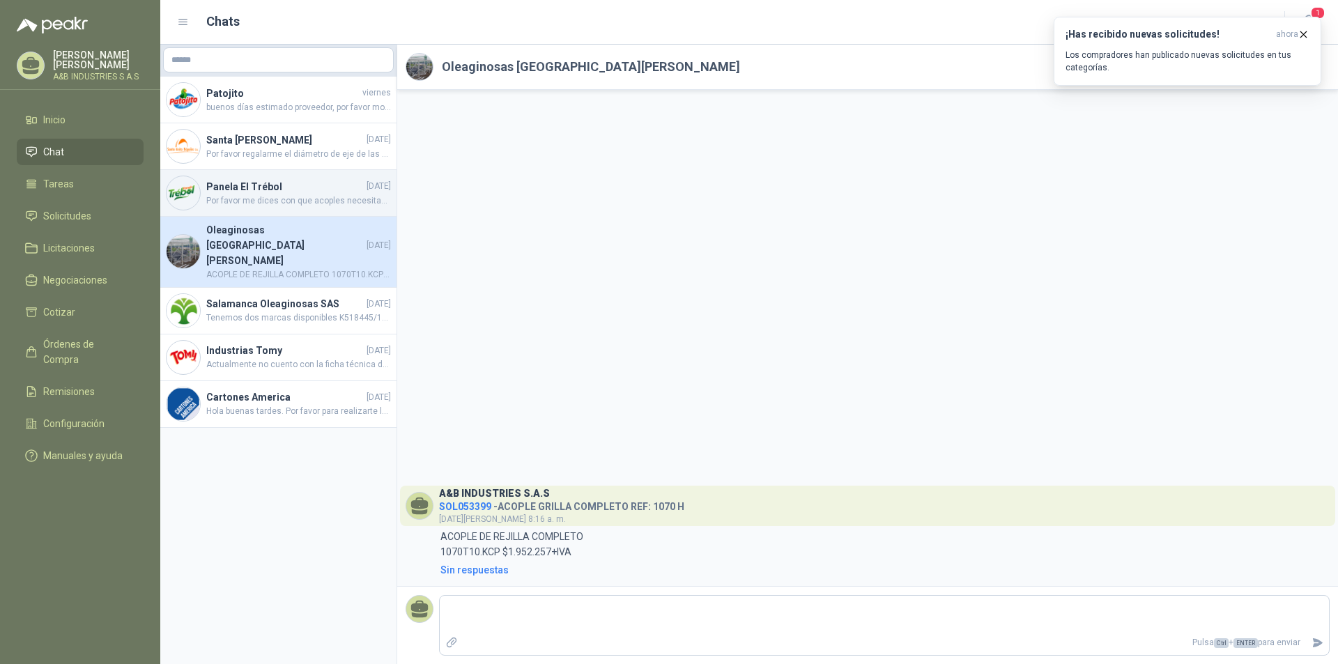
click at [249, 201] on span "Por favor me dices con que acoples necesitas las mangueras. Gracias." at bounding box center [298, 200] width 185 height 13
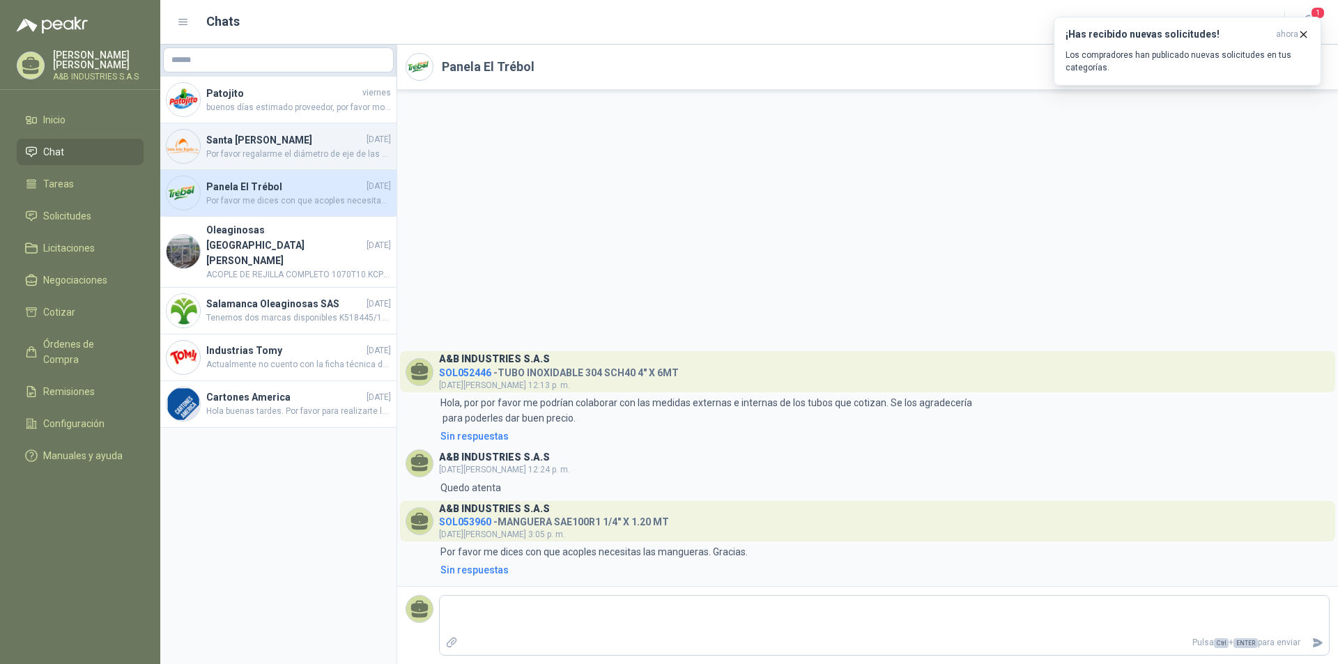
click at [240, 148] on span "Por favor regalarme el diámetro de eje de las chumacera por favor." at bounding box center [298, 154] width 185 height 13
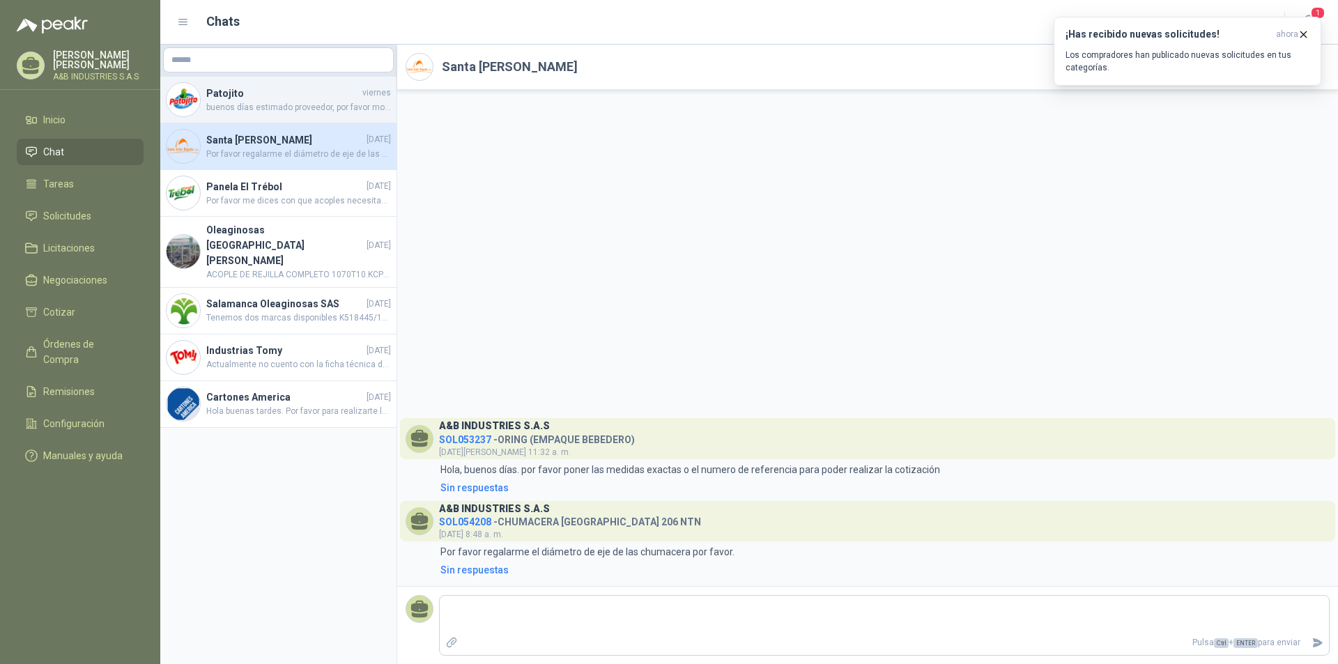
click at [238, 99] on h4 "Patojito" at bounding box center [282, 93] width 153 height 15
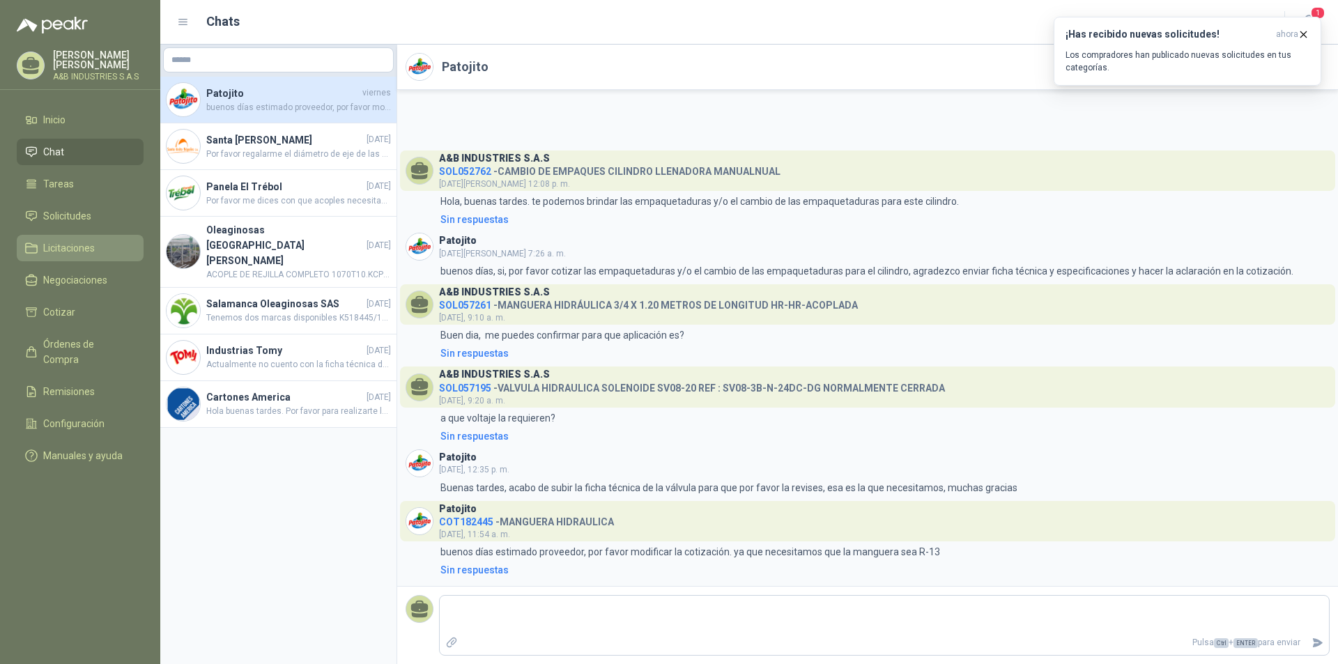
drag, startPoint x: 56, startPoint y: 264, endPoint x: 68, endPoint y: 258, distance: 12.5
click at [58, 263] on ul "Inicio Chat Tareas Solicitudes Licitaciones Negociaciones Cotizar Órdenes de Co…" at bounding box center [80, 291] width 160 height 368
click at [31, 277] on icon at bounding box center [31, 280] width 13 height 13
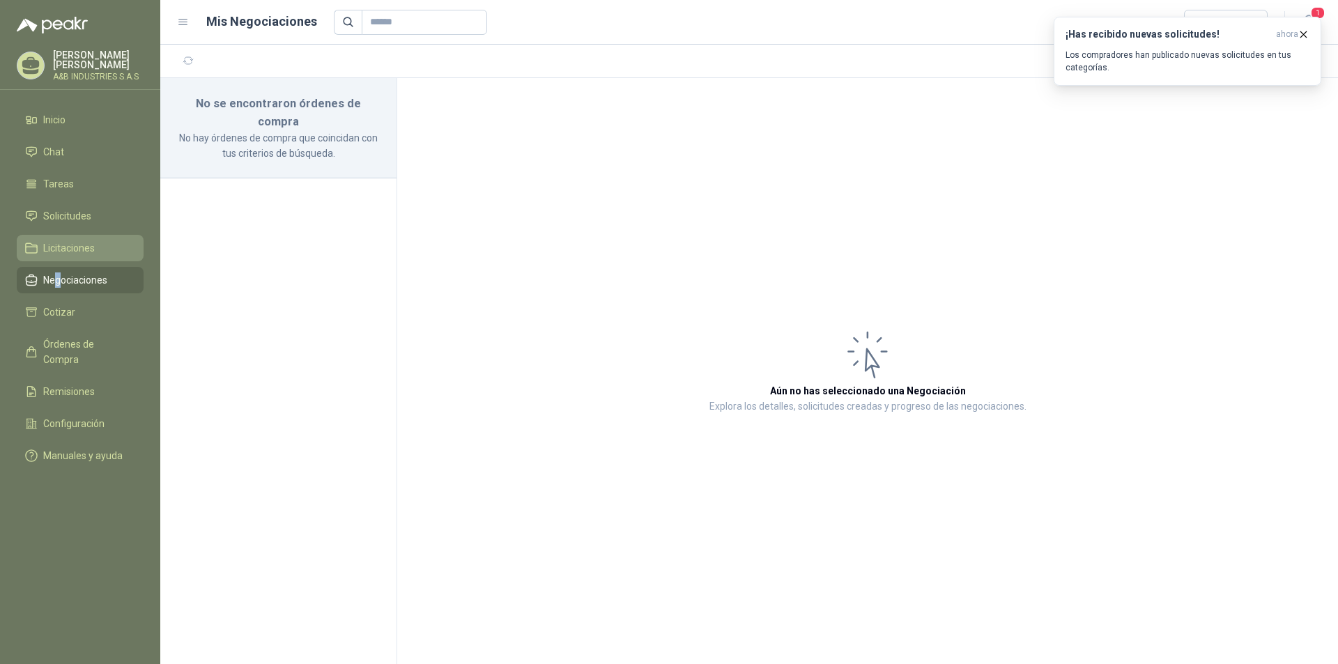
click at [71, 235] on link "Licitaciones" at bounding box center [80, 248] width 127 height 26
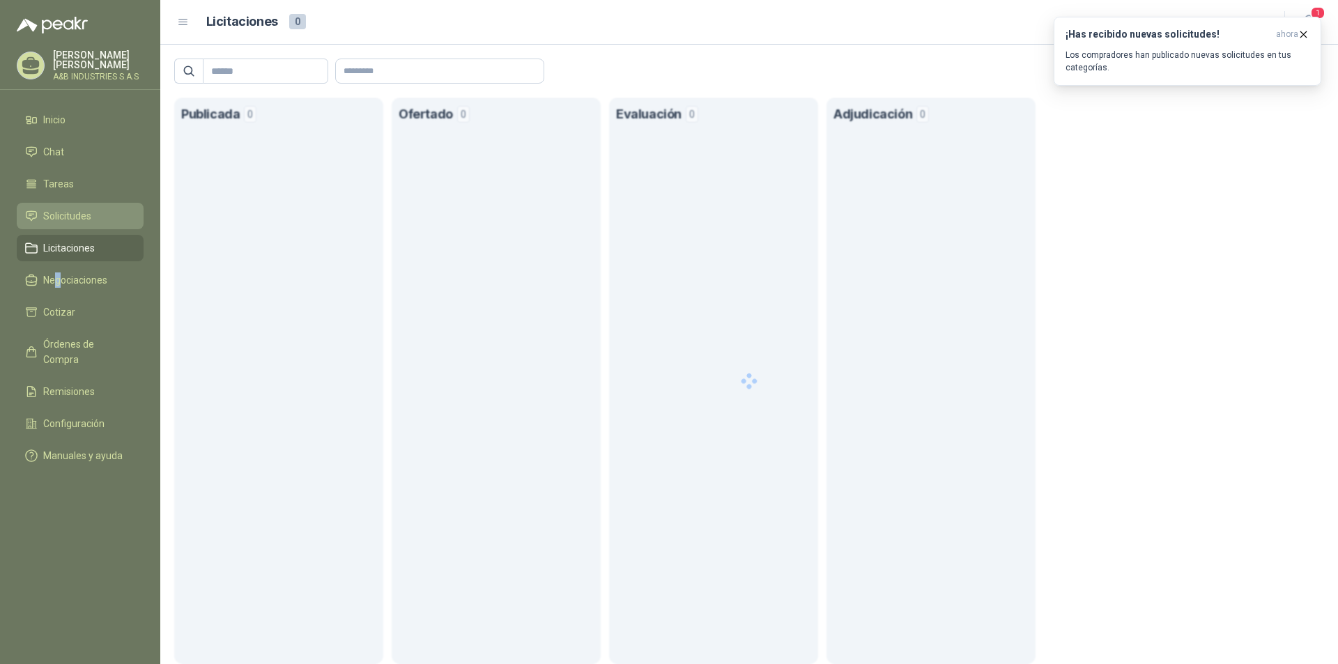
click at [76, 222] on span "Solicitudes" at bounding box center [67, 215] width 48 height 15
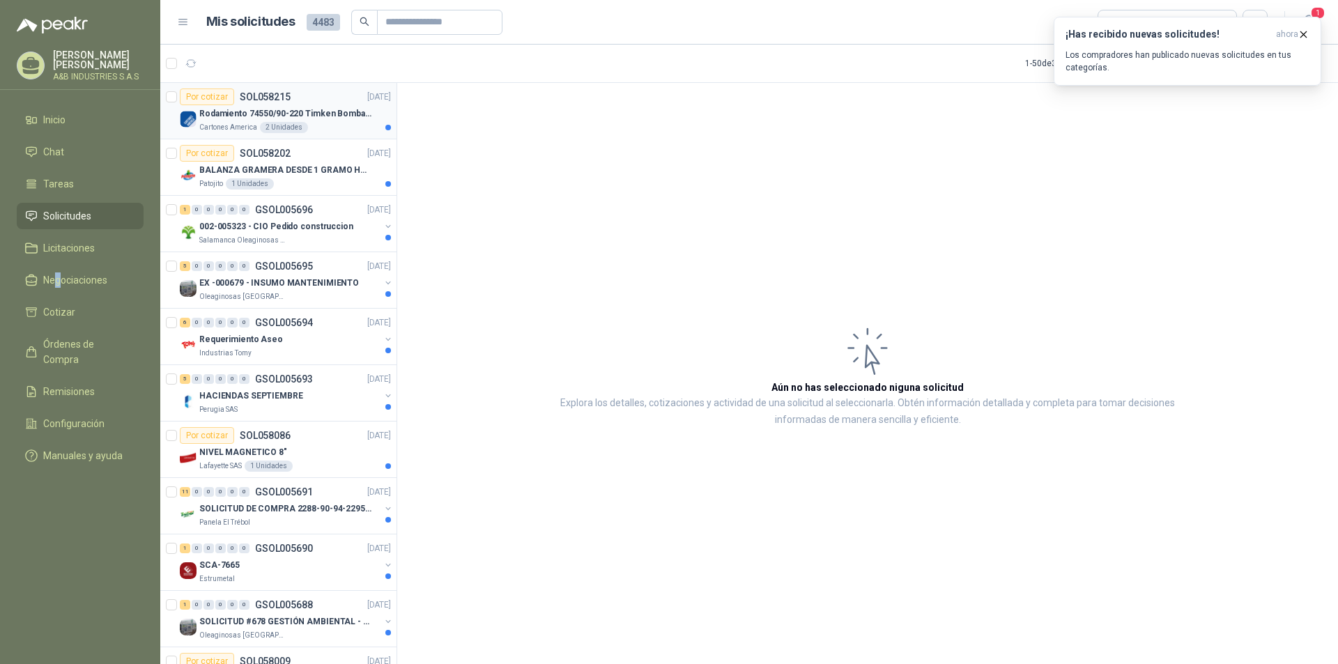
click at [232, 121] on div "Rodamiento 74550/90-220 Timken BombaVG40" at bounding box center [295, 113] width 192 height 17
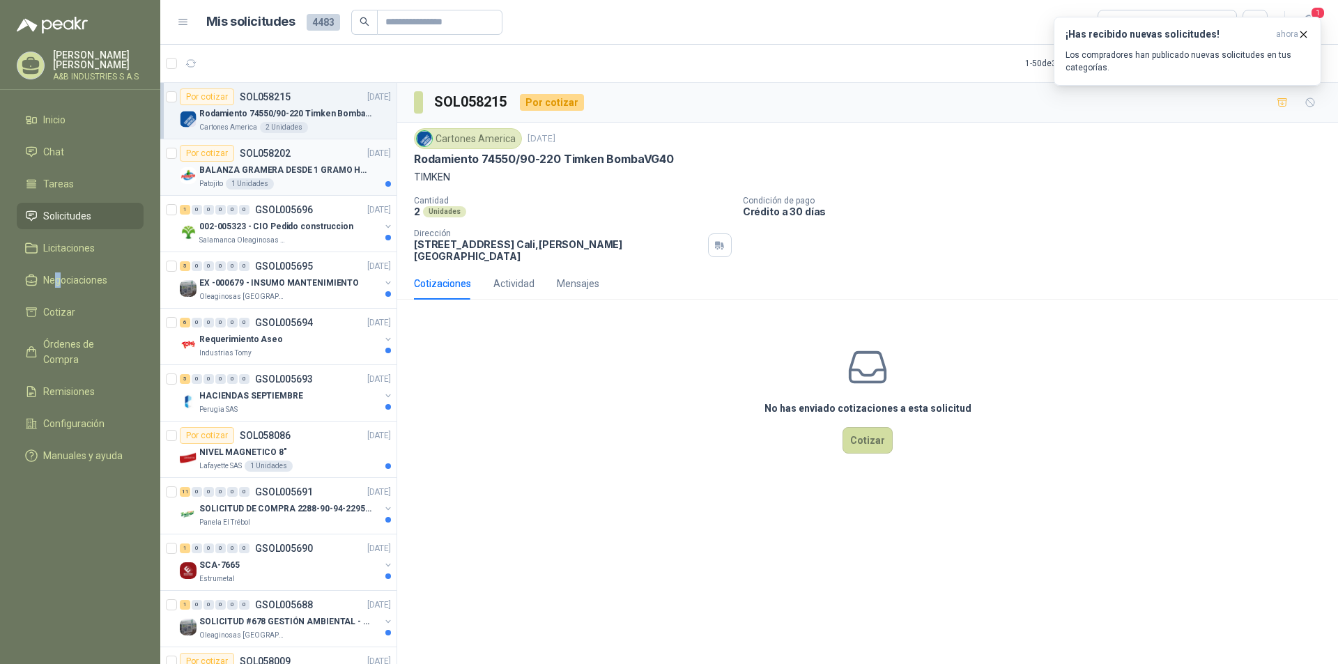
click at [240, 157] on p "SOL058202" at bounding box center [265, 153] width 51 height 10
